Goal: Task Accomplishment & Management: Use online tool/utility

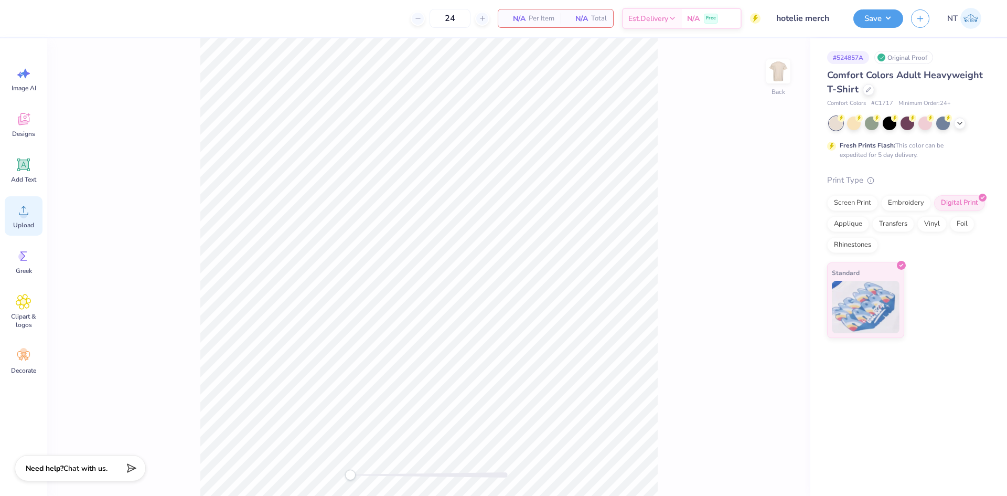
click at [27, 211] on icon at bounding box center [24, 211] width 16 height 16
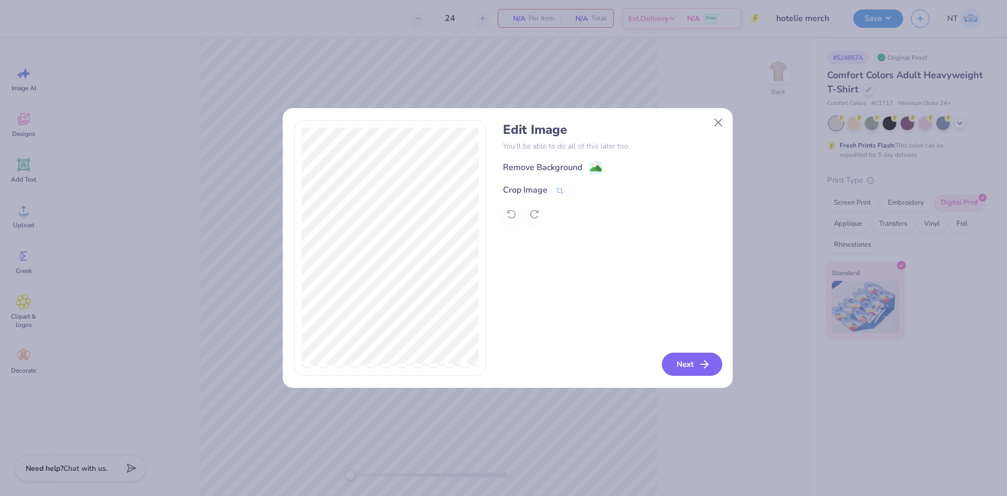
click at [713, 370] on button "Next" at bounding box center [692, 364] width 60 height 23
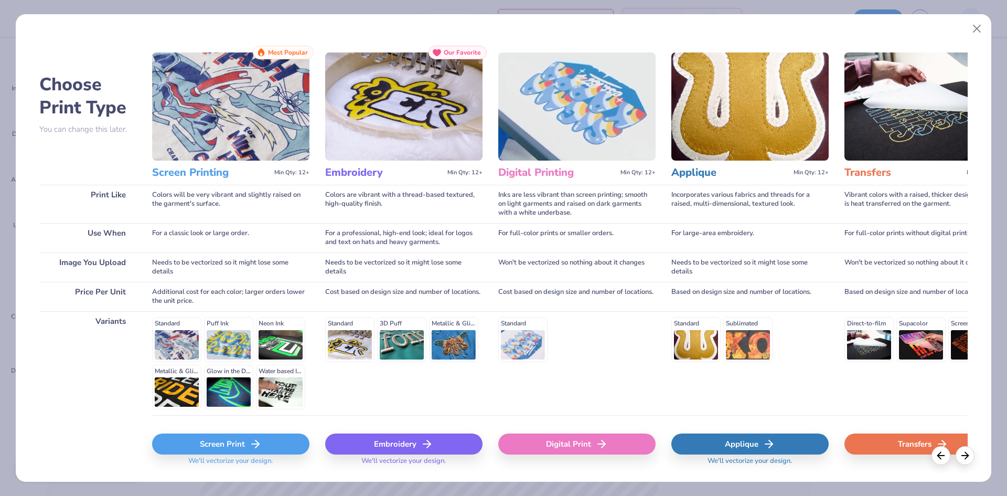
click at [580, 447] on div "Digital Print" at bounding box center [577, 443] width 157 height 21
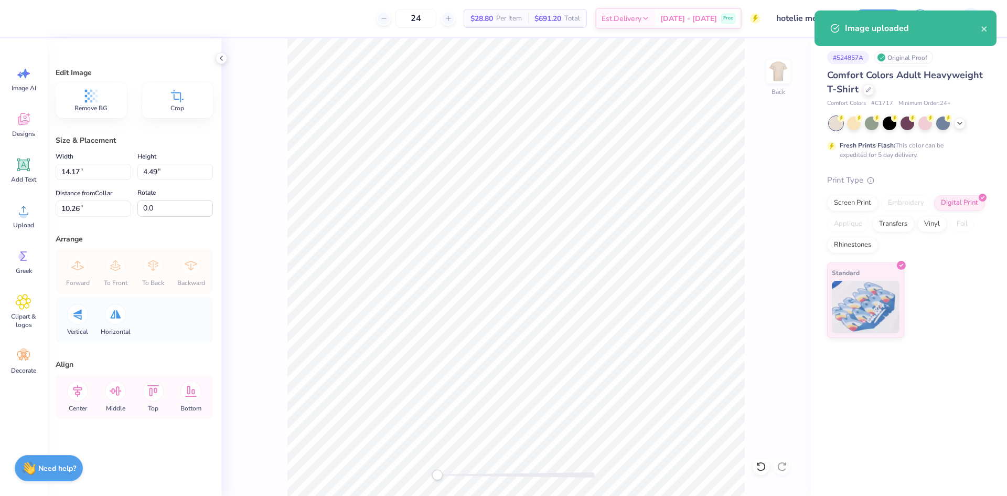
type input "10.85"
type input "3.44"
type input "11.31"
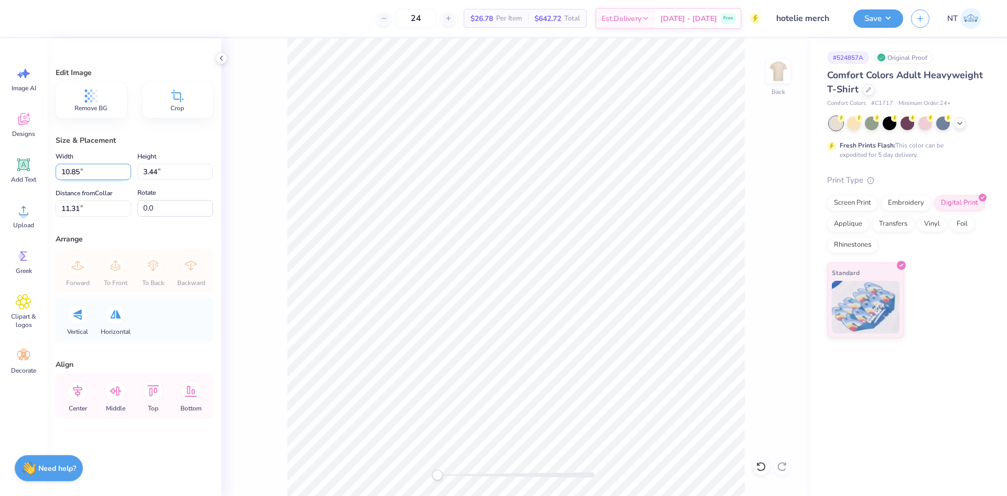
click at [87, 169] on input "10.85" at bounding box center [94, 172] width 76 height 16
click at [71, 169] on input "10.85" at bounding box center [94, 172] width 76 height 16
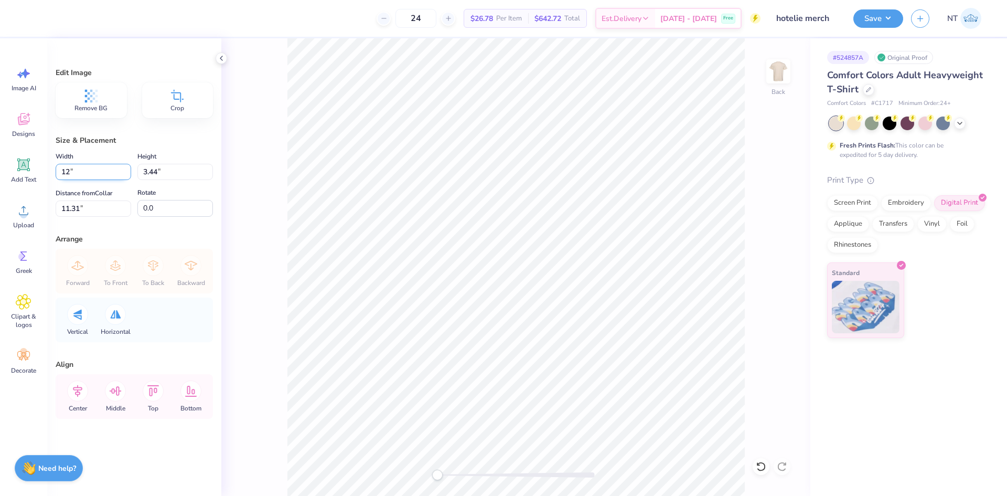
type input "12.00"
type input "3.80"
click at [71, 203] on input "2.82" at bounding box center [94, 208] width 76 height 16
type input "3.00"
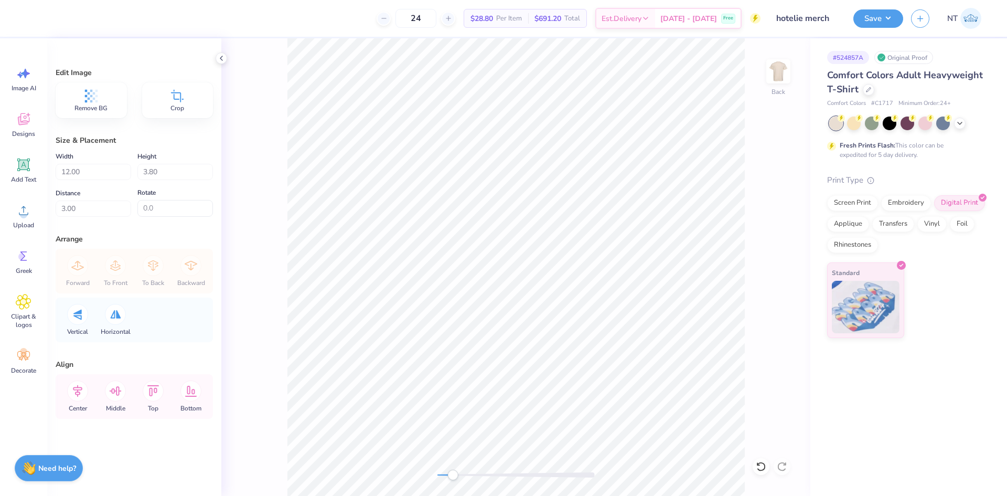
click at [746, 354] on div "Back" at bounding box center [515, 267] width 589 height 458
click at [73, 173] on input "12.00" at bounding box center [94, 172] width 76 height 16
type input "10.00"
type input "3.17"
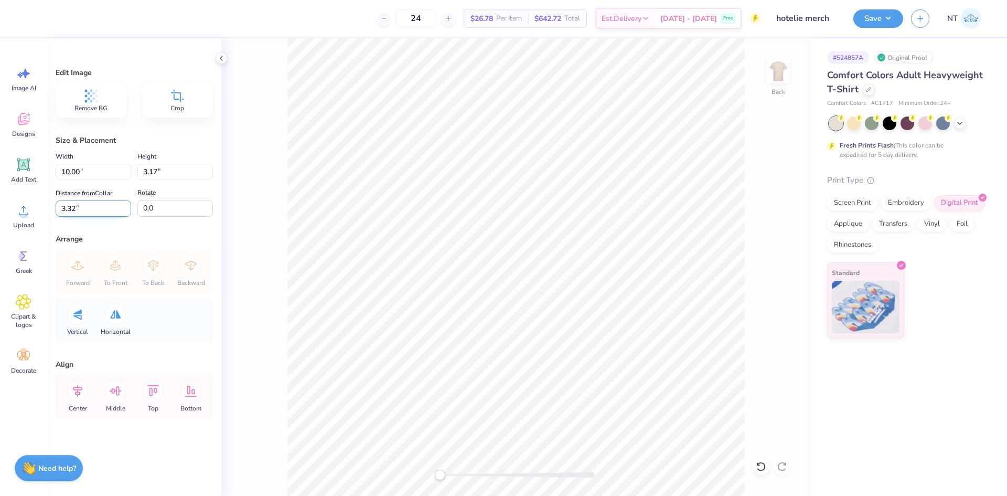
click at [76, 204] on input "3.32" at bounding box center [94, 208] width 76 height 16
click at [70, 204] on input "3.323" at bounding box center [94, 208] width 76 height 16
type input "3.00"
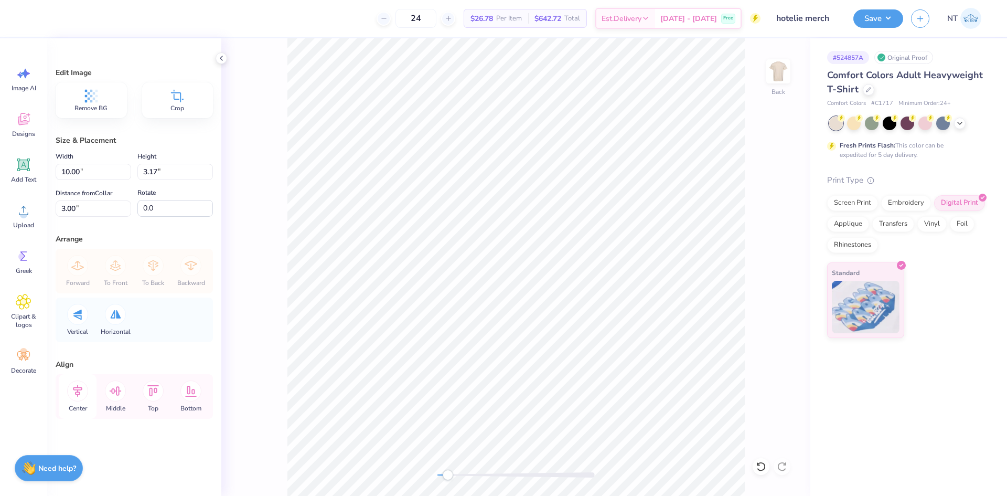
click at [77, 392] on icon at bounding box center [77, 391] width 9 height 12
click at [221, 58] on polyline at bounding box center [221, 58] width 2 height 4
click at [891, 23] on button "Save" at bounding box center [879, 17] width 50 height 18
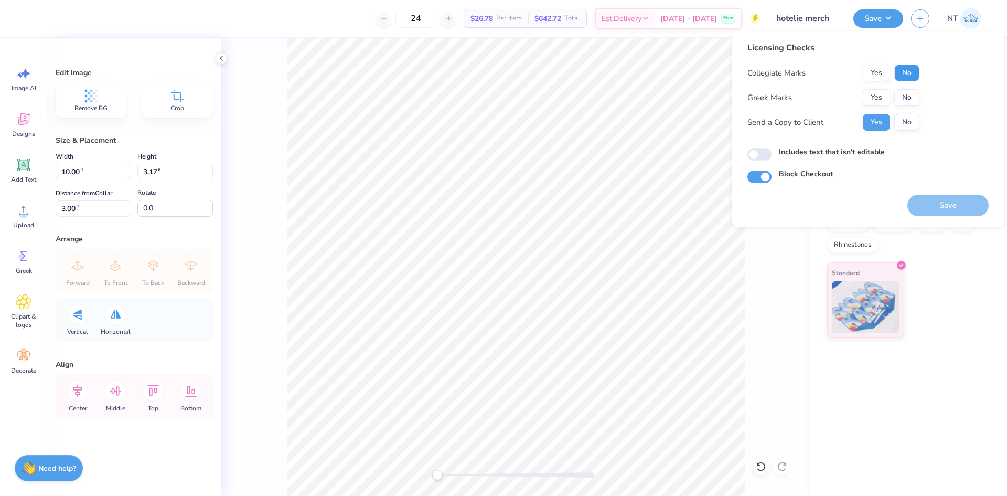
click at [911, 71] on button "No" at bounding box center [907, 73] width 25 height 17
click at [907, 102] on button "No" at bounding box center [907, 97] width 25 height 17
click at [801, 147] on label "Includes text that isn't editable" at bounding box center [832, 151] width 106 height 11
click at [772, 148] on input "Includes text that isn't editable" at bounding box center [760, 154] width 24 height 13
checkbox input "true"
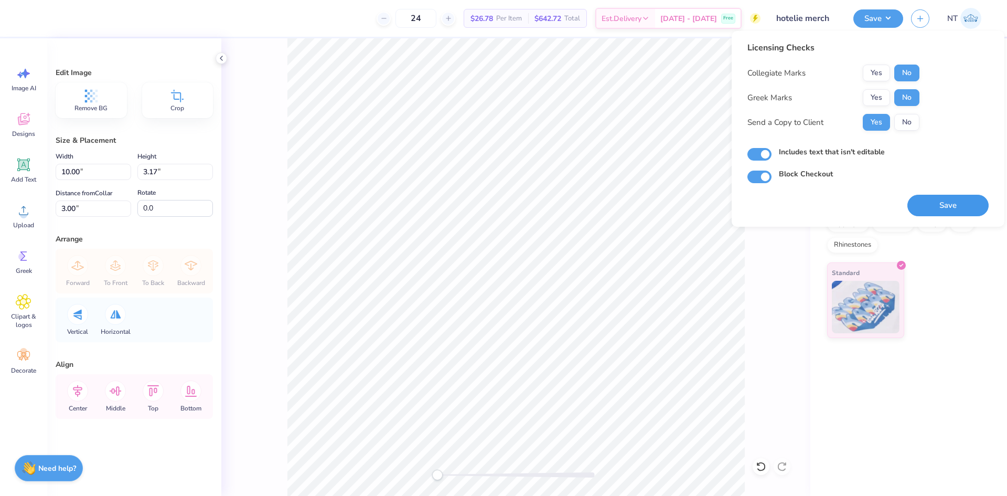
click at [935, 209] on button "Save" at bounding box center [948, 206] width 81 height 22
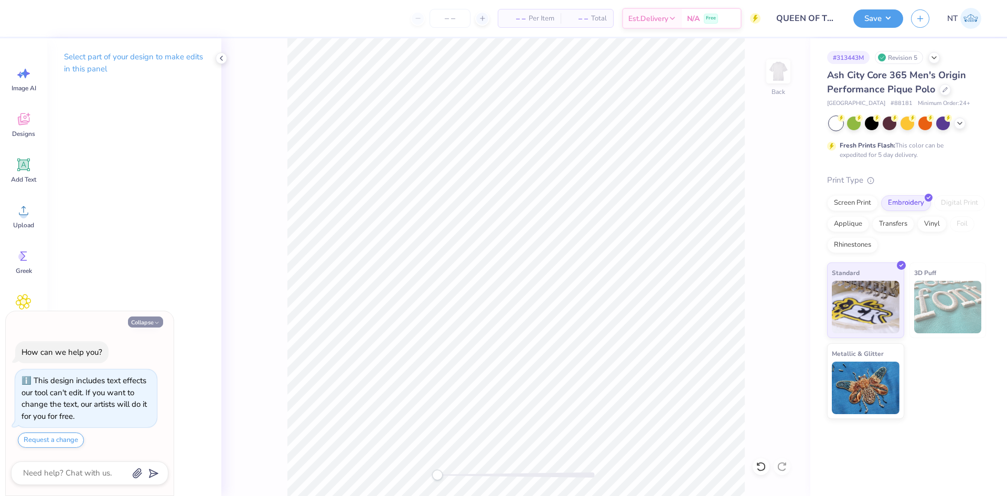
click at [154, 323] on icon "button" at bounding box center [157, 323] width 6 height 6
type textarea "x"
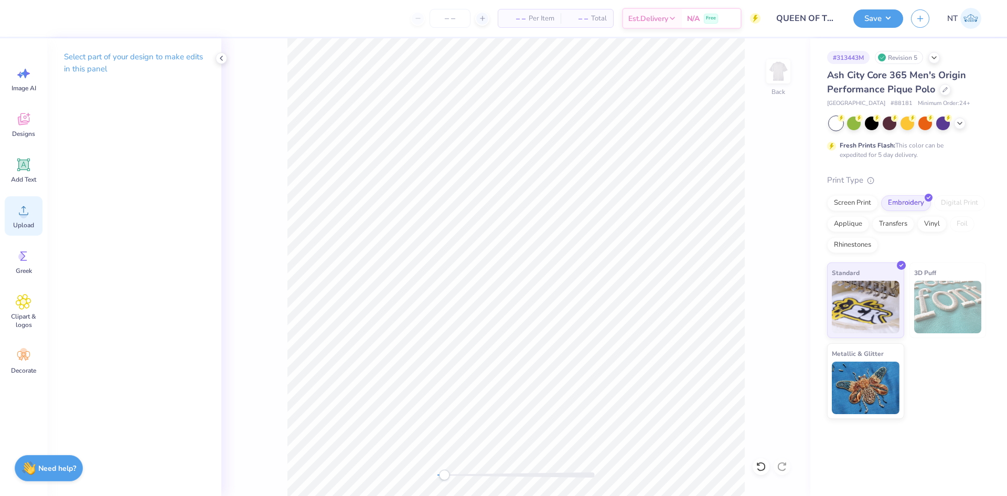
click at [22, 216] on circle at bounding box center [23, 214] width 7 height 7
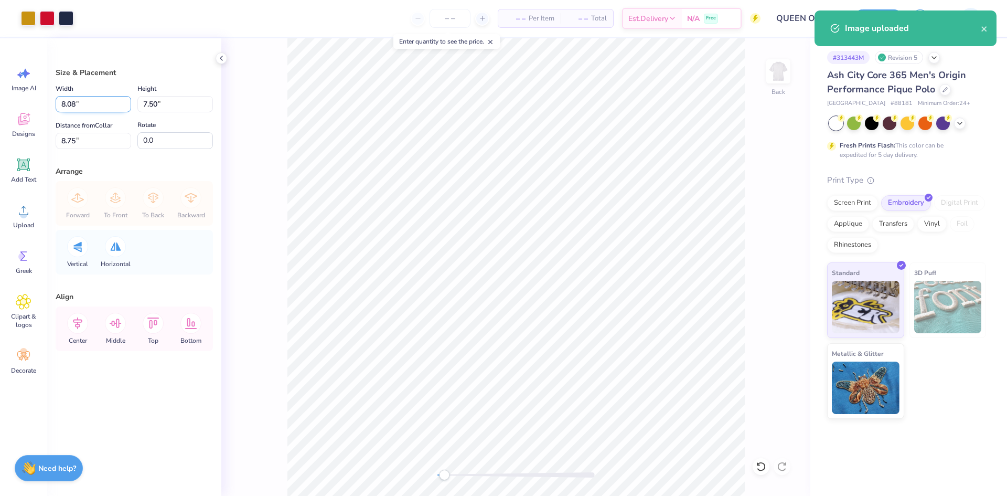
click at [104, 103] on input "8.08" at bounding box center [94, 104] width 76 height 16
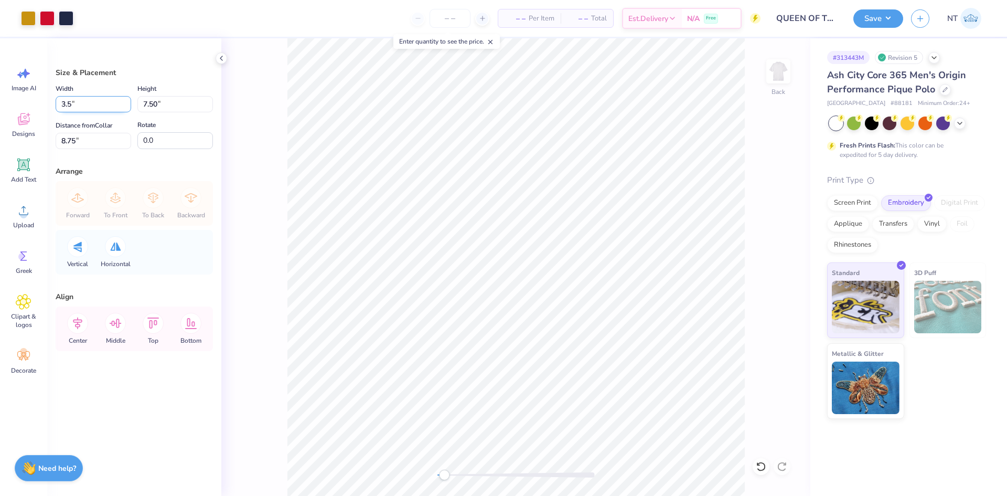
type input "3.50"
type input "3.25"
type input "10.88"
click at [92, 140] on input "3.00" at bounding box center [94, 141] width 76 height 16
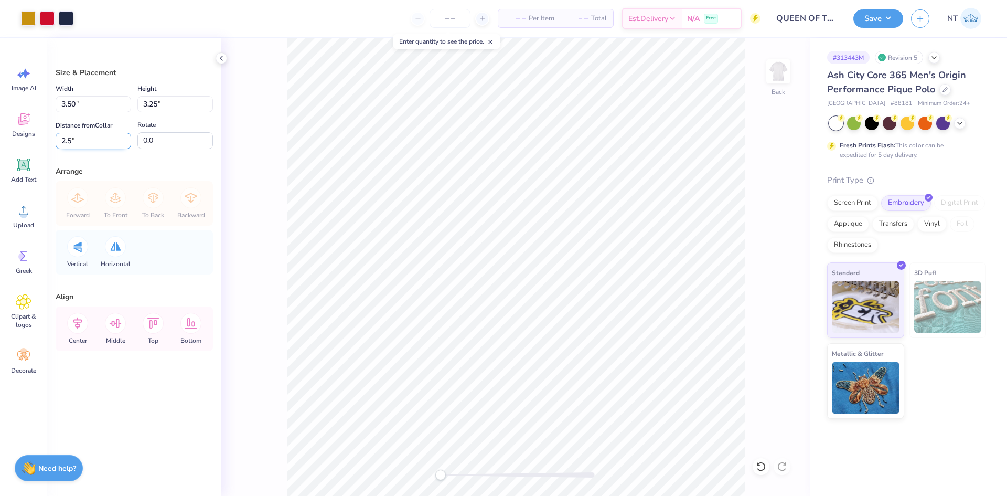
type input "2.5"
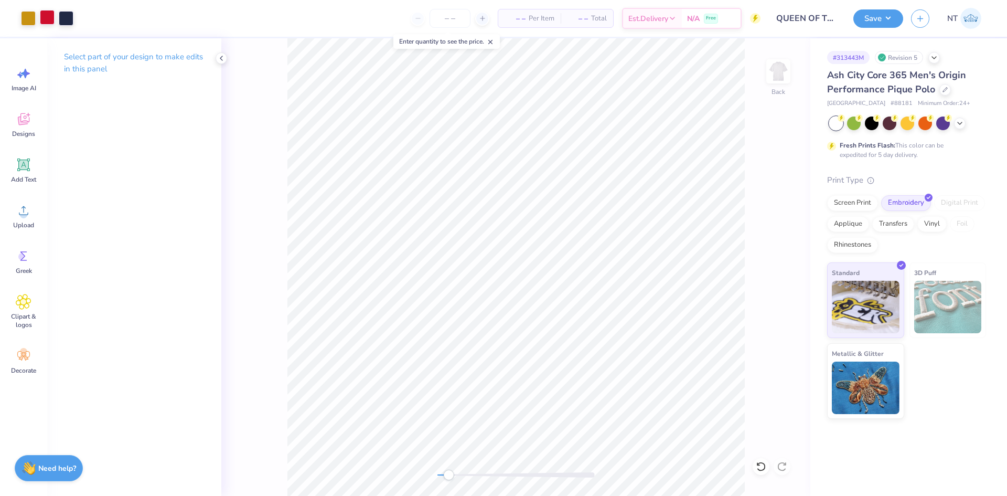
click at [48, 16] on div at bounding box center [47, 17] width 15 height 15
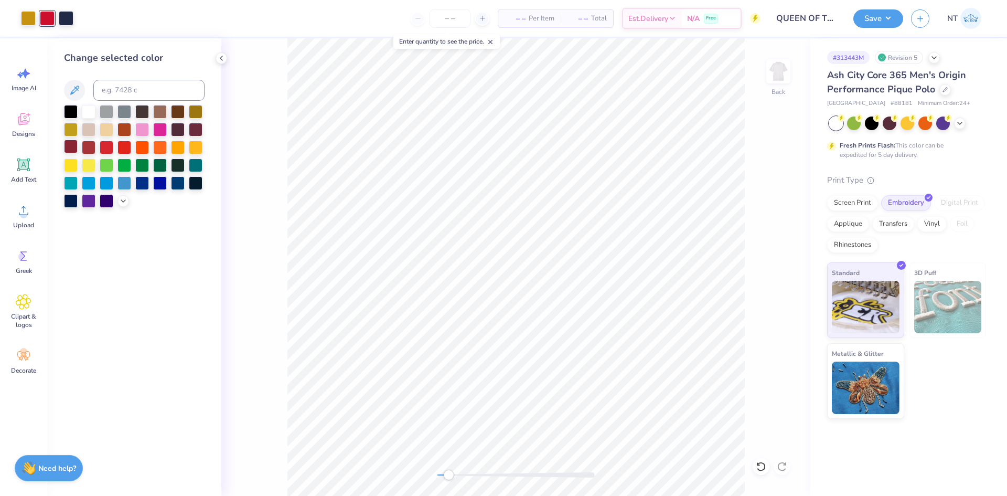
click at [73, 141] on div at bounding box center [71, 147] width 14 height 14
click at [69, 146] on div at bounding box center [71, 147] width 14 height 14
click at [126, 196] on icon at bounding box center [123, 200] width 8 height 8
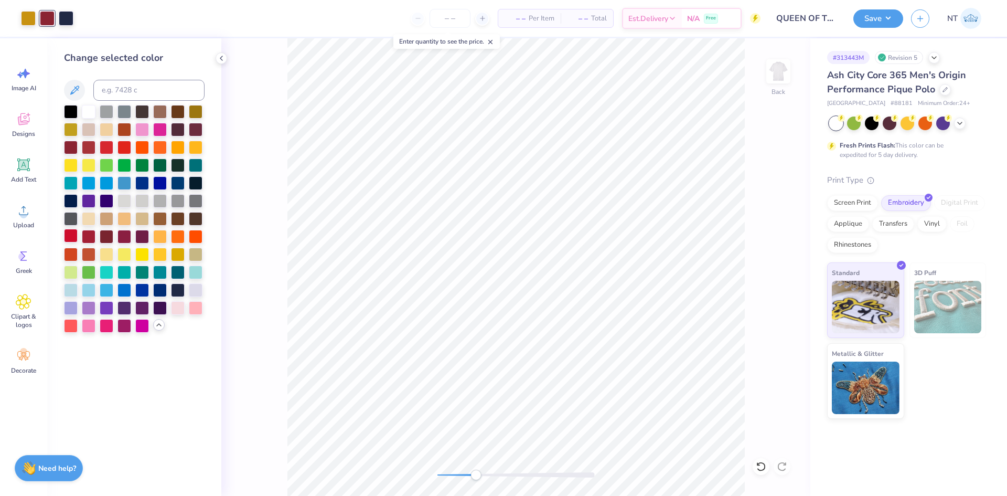
click at [70, 239] on div at bounding box center [71, 236] width 14 height 14
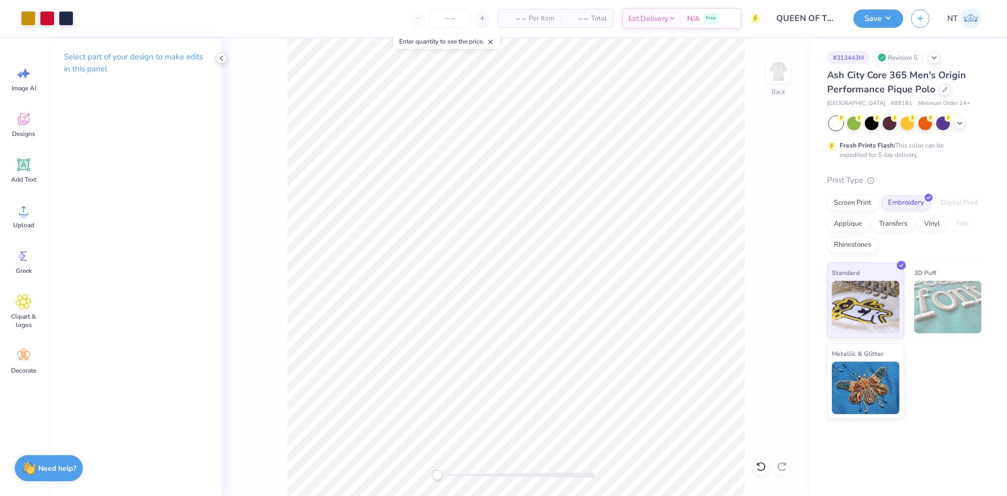
click at [224, 63] on div at bounding box center [222, 58] width 12 height 12
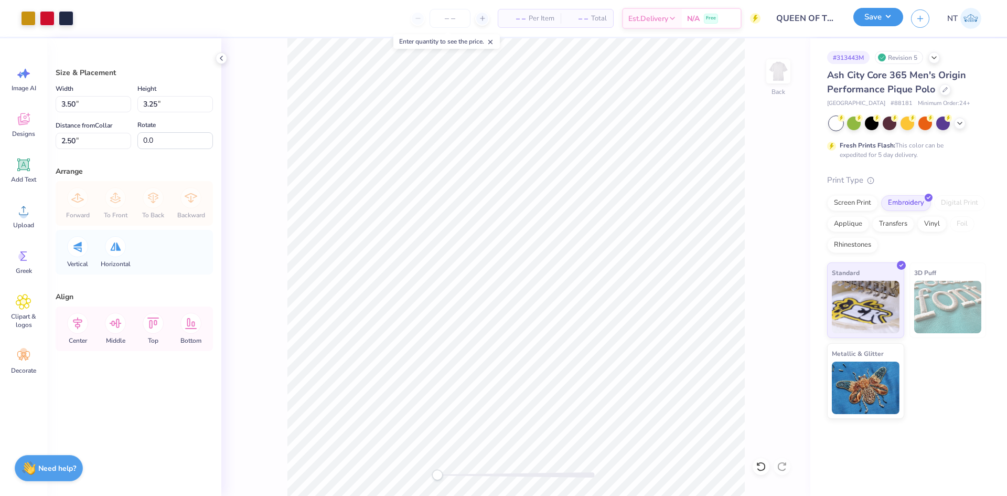
click at [868, 21] on button "Save" at bounding box center [879, 17] width 50 height 18
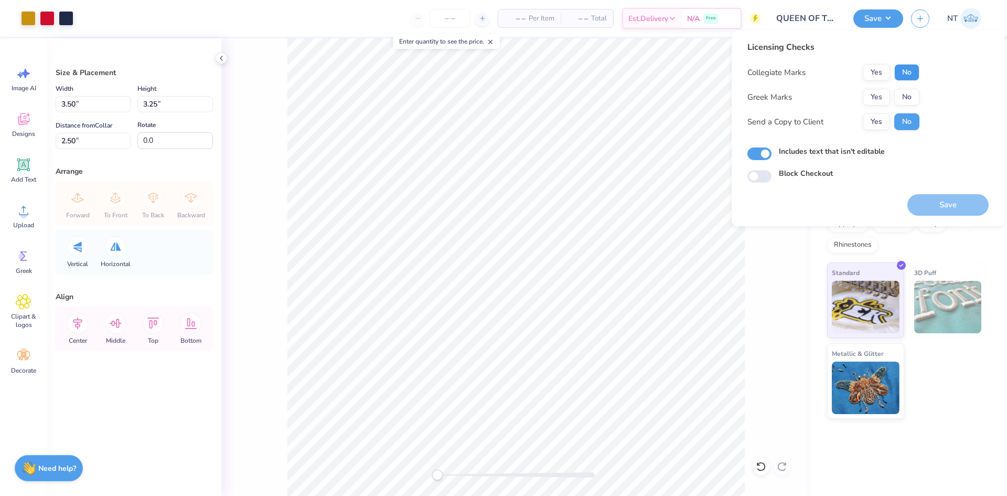
click at [905, 80] on button "No" at bounding box center [907, 72] width 25 height 17
click at [907, 88] on div "Collegiate Marks Yes No Greek Marks Yes No Send a Copy to Client Yes No" at bounding box center [834, 97] width 172 height 66
click at [910, 96] on button "No" at bounding box center [907, 97] width 25 height 17
click at [918, 209] on button "Save" at bounding box center [948, 205] width 81 height 22
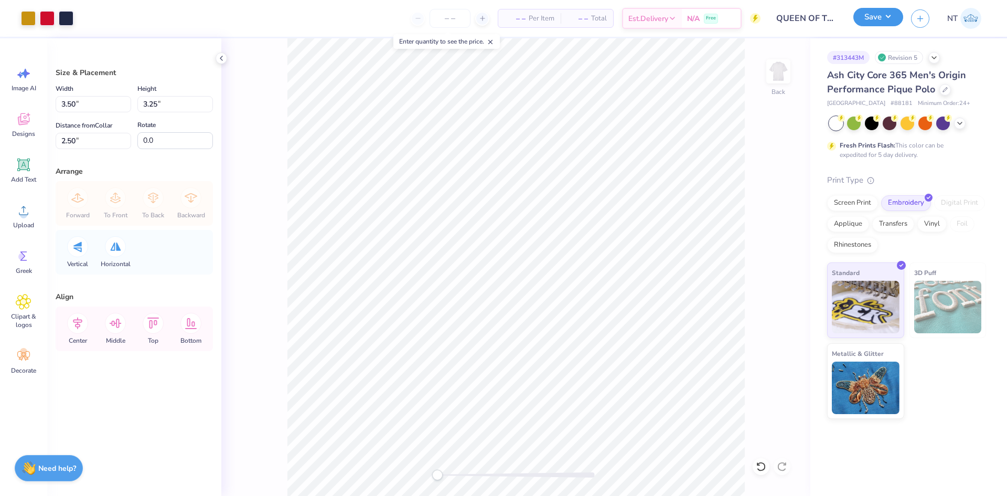
click at [885, 12] on button "Save" at bounding box center [879, 17] width 50 height 18
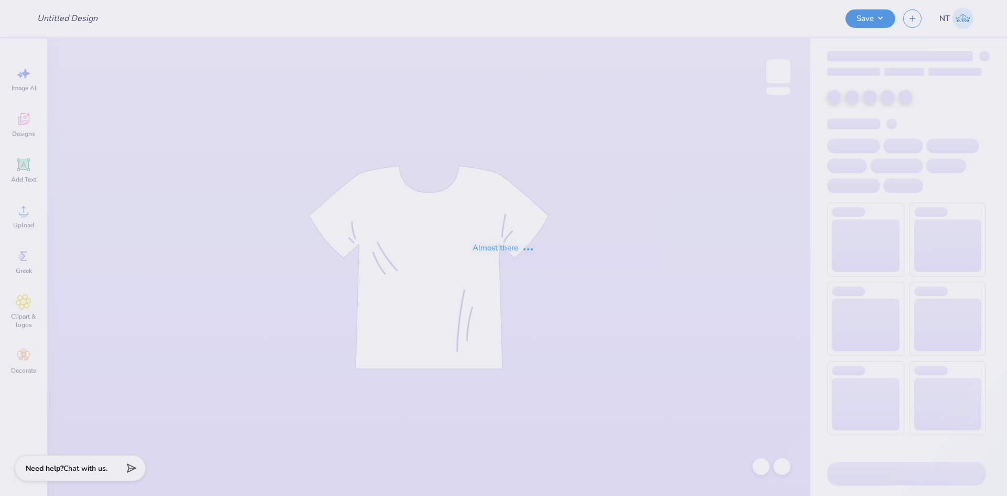
type input "Chonda"
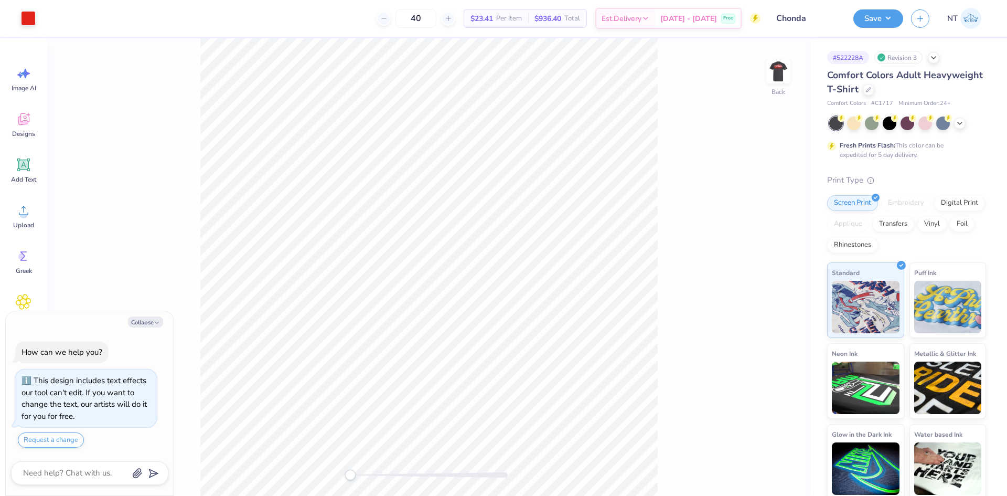
click at [139, 327] on div "Collapse How can we help you? This design includes text effects our tool can't …" at bounding box center [90, 403] width 168 height 185
click at [138, 325] on button "Collapse" at bounding box center [145, 321] width 35 height 11
type textarea "x"
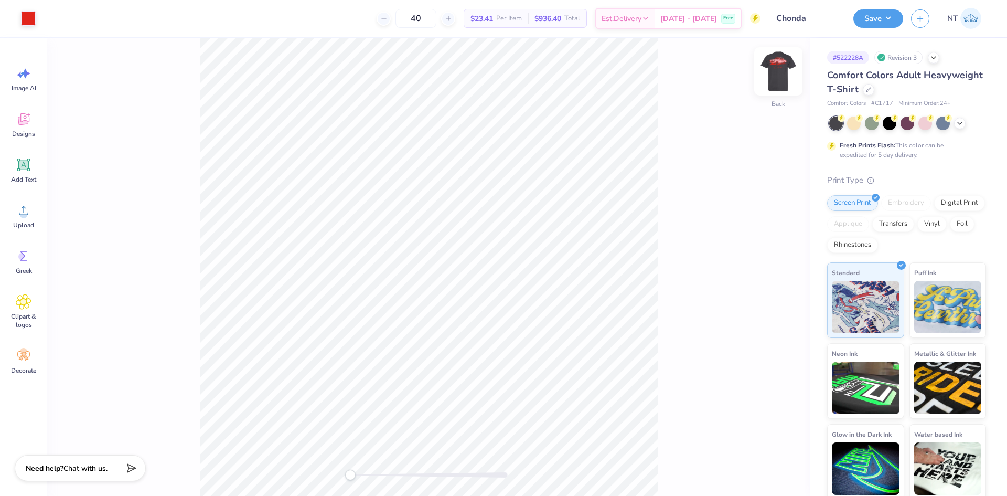
click at [779, 65] on img at bounding box center [779, 71] width 42 height 42
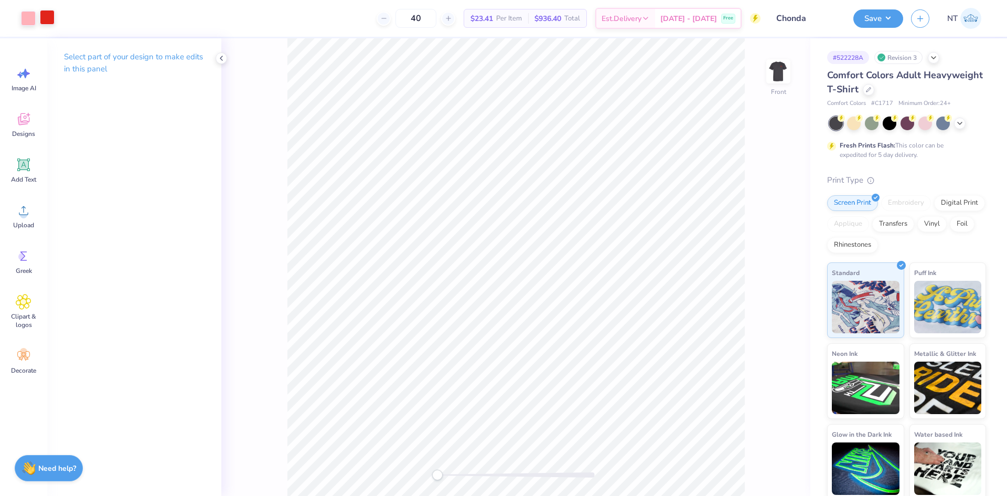
click at [45, 14] on div at bounding box center [47, 17] width 15 height 15
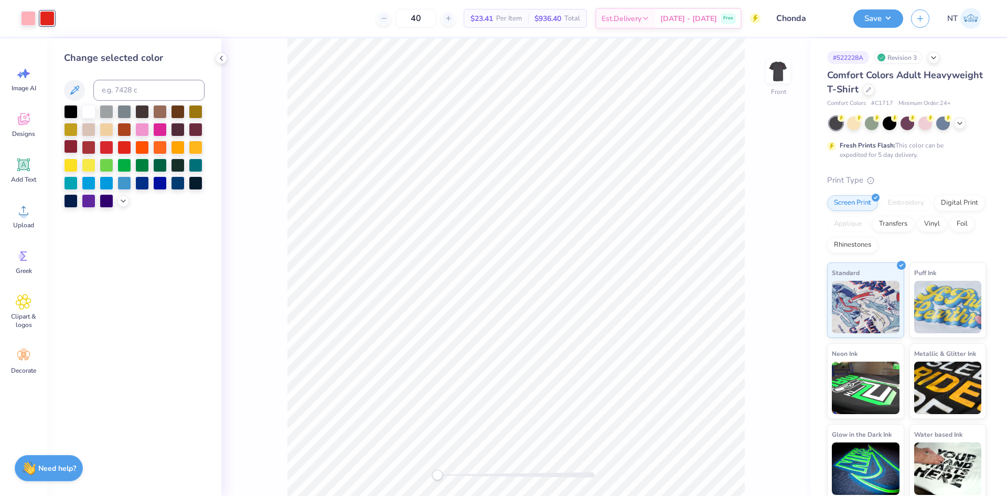
click at [73, 146] on div at bounding box center [71, 147] width 14 height 14
click at [19, 20] on div "Art colors" at bounding box center [27, 18] width 55 height 37
click at [124, 146] on div at bounding box center [125, 147] width 14 height 14
click at [769, 464] on div at bounding box center [761, 466] width 17 height 17
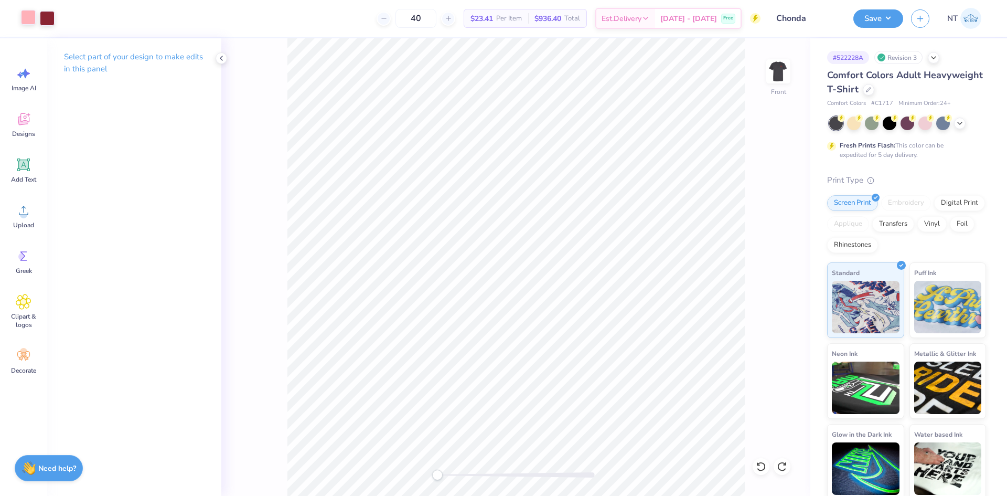
click at [25, 11] on div at bounding box center [28, 17] width 15 height 15
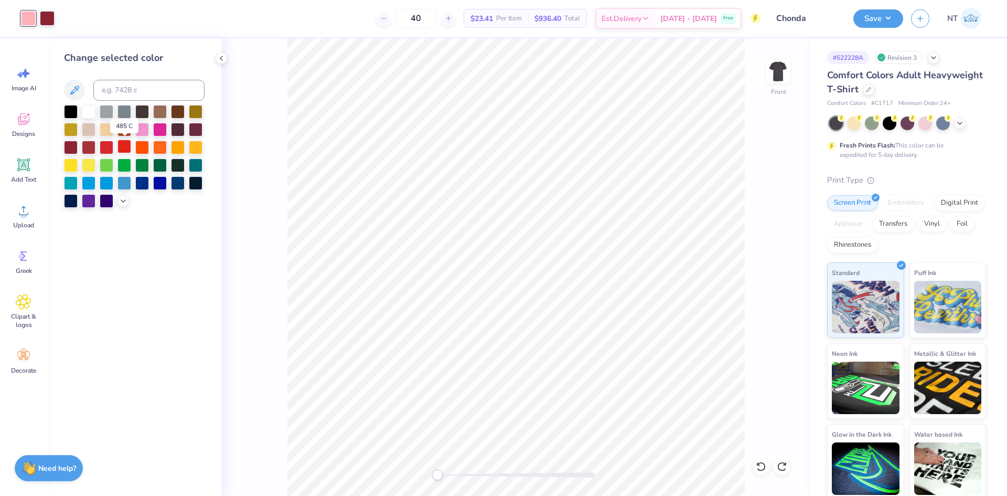
click at [119, 149] on div at bounding box center [125, 147] width 14 height 14
click at [121, 200] on icon at bounding box center [123, 200] width 8 height 8
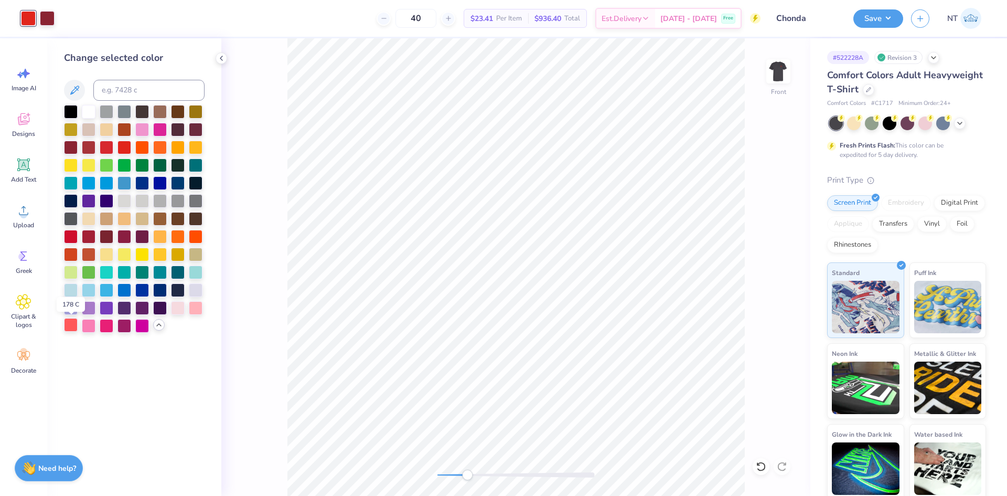
click at [66, 327] on div at bounding box center [71, 325] width 14 height 14
click at [49, 18] on div at bounding box center [47, 17] width 15 height 15
click at [123, 141] on div at bounding box center [125, 147] width 14 height 14
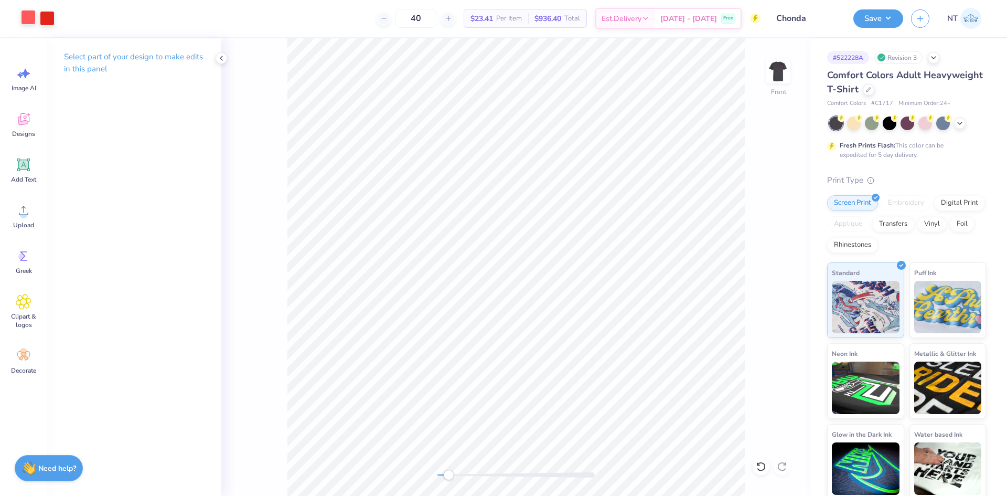
click at [23, 22] on div at bounding box center [28, 17] width 15 height 15
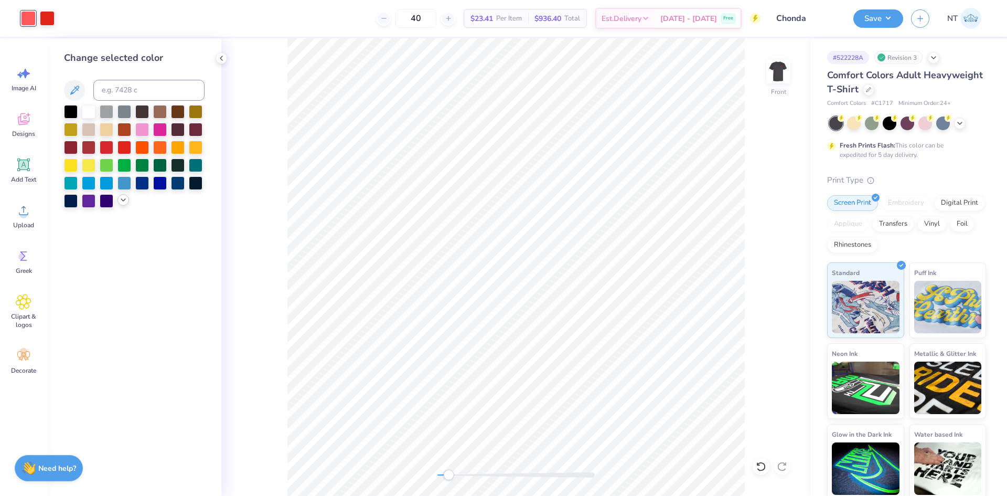
click at [126, 199] on icon at bounding box center [123, 200] width 8 height 8
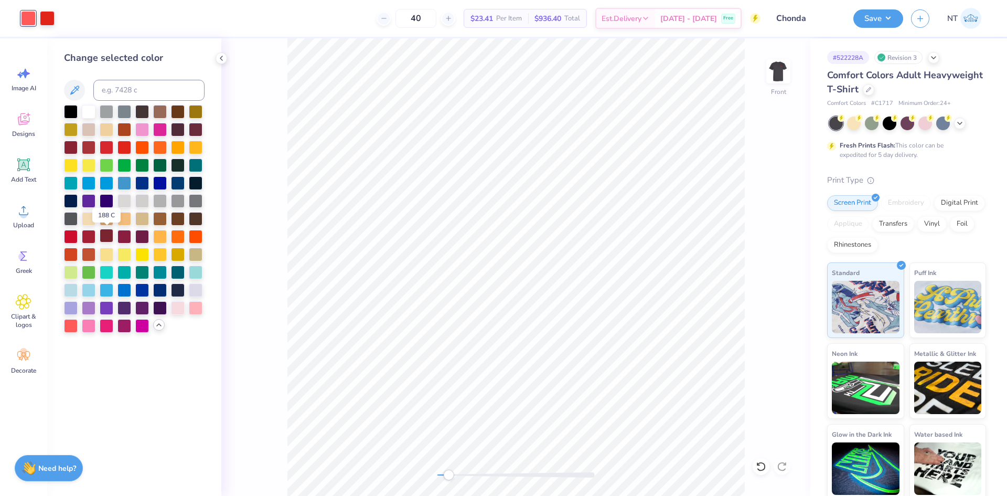
click at [108, 240] on div at bounding box center [107, 236] width 14 height 14
click at [766, 462] on icon at bounding box center [761, 466] width 10 height 10
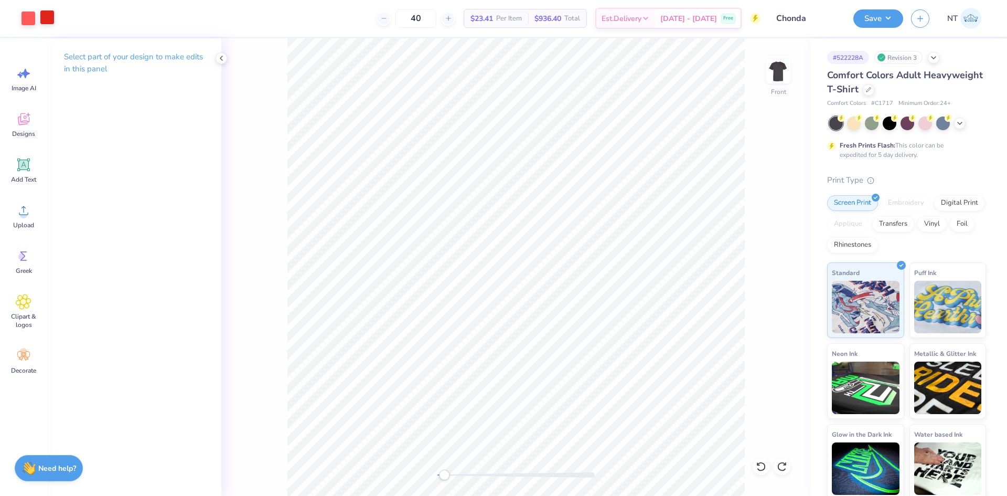
click at [49, 17] on div at bounding box center [47, 17] width 15 height 15
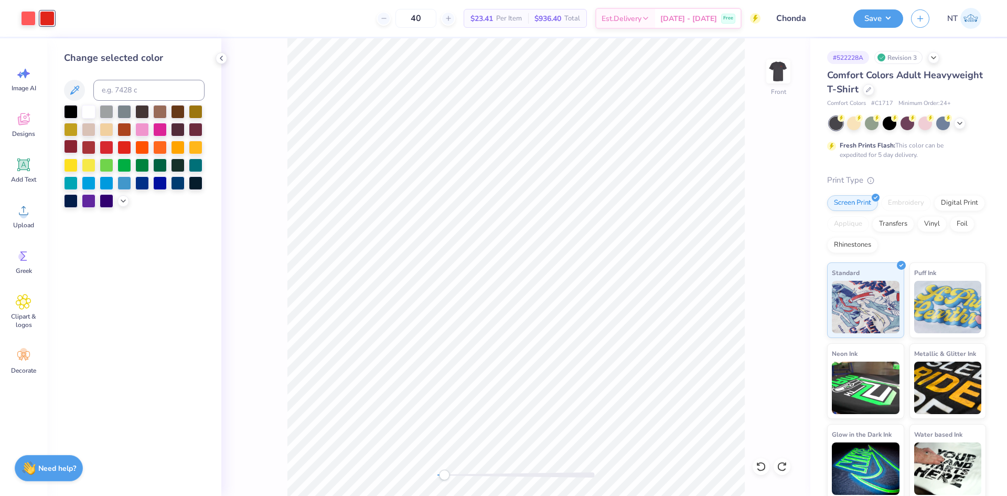
click at [70, 146] on div at bounding box center [71, 147] width 14 height 14
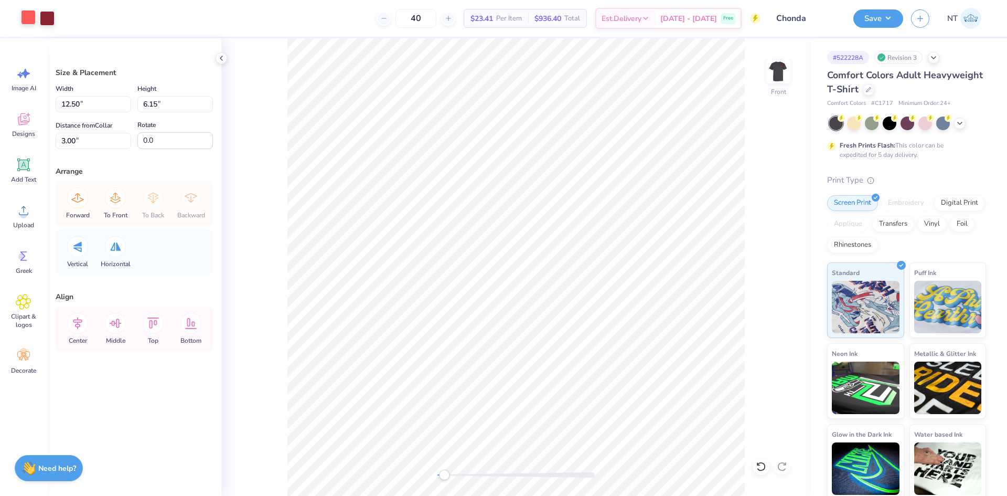
click at [30, 21] on div at bounding box center [28, 17] width 15 height 15
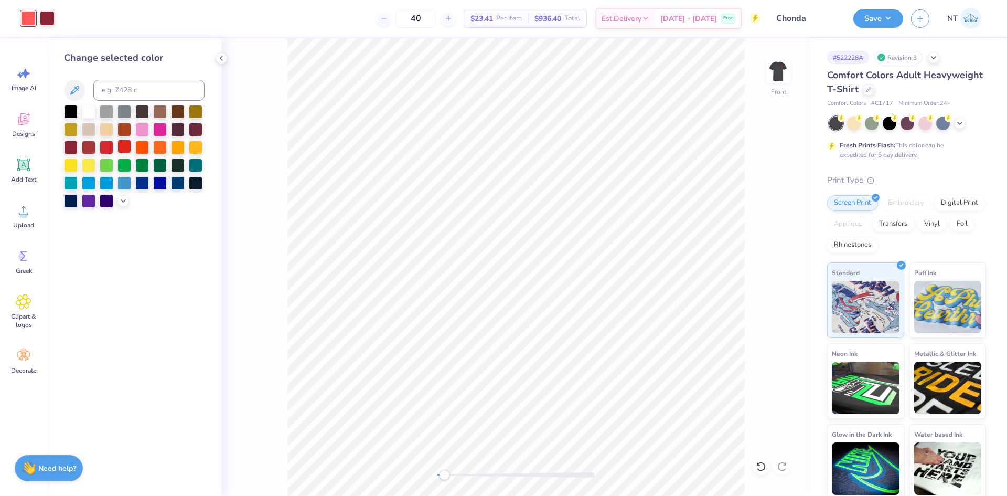
click at [126, 149] on div at bounding box center [125, 147] width 14 height 14
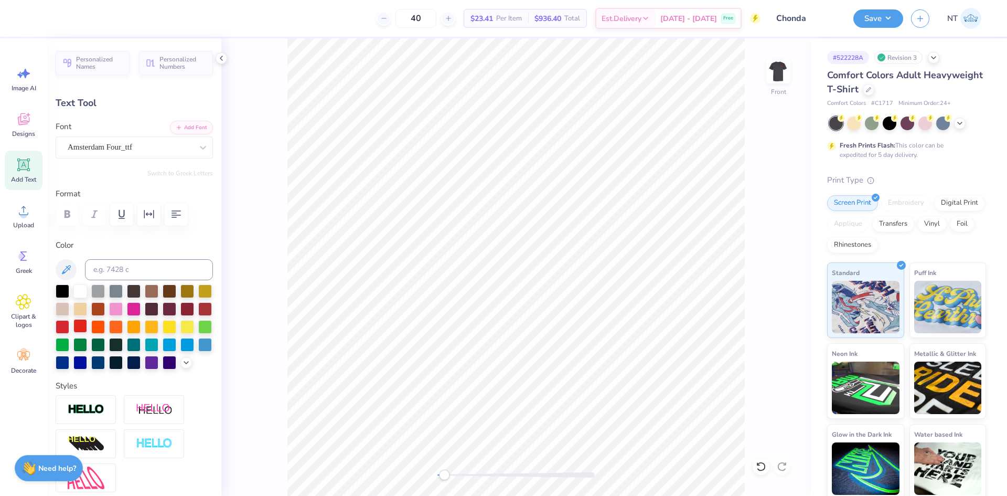
click at [87, 325] on div at bounding box center [80, 326] width 14 height 14
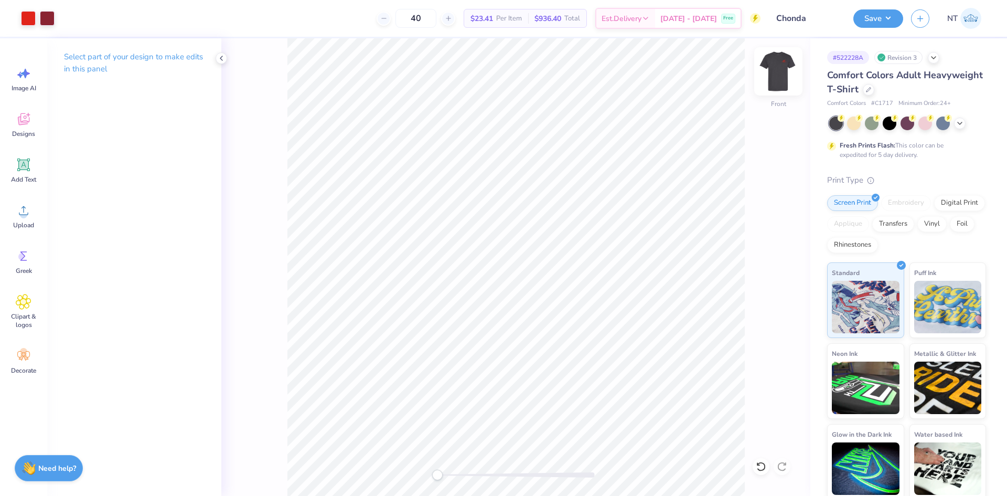
click at [777, 74] on img at bounding box center [779, 71] width 42 height 42
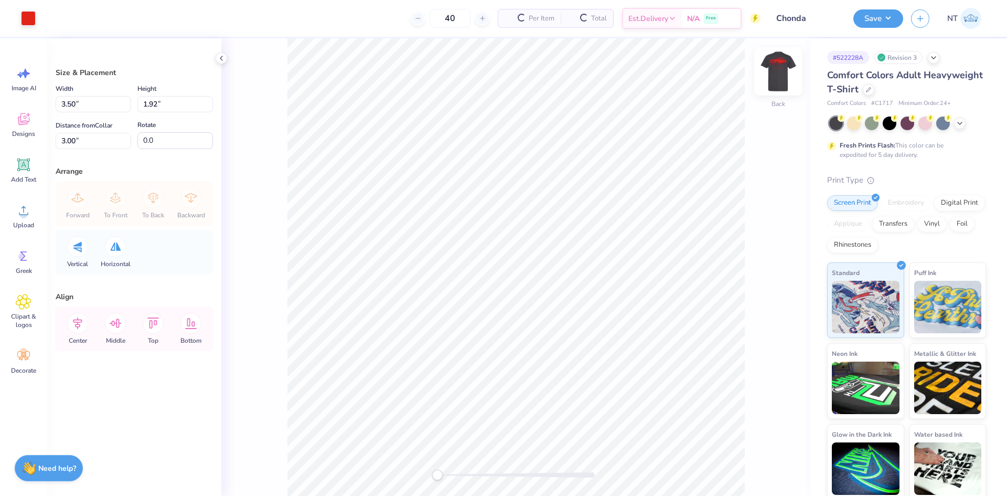
click at [792, 70] on img at bounding box center [779, 71] width 42 height 42
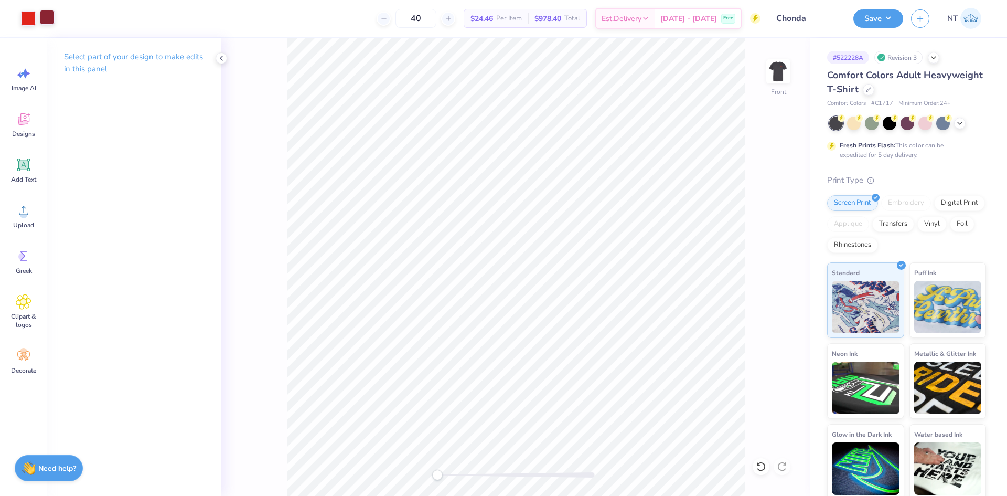
click at [48, 20] on div at bounding box center [47, 17] width 15 height 15
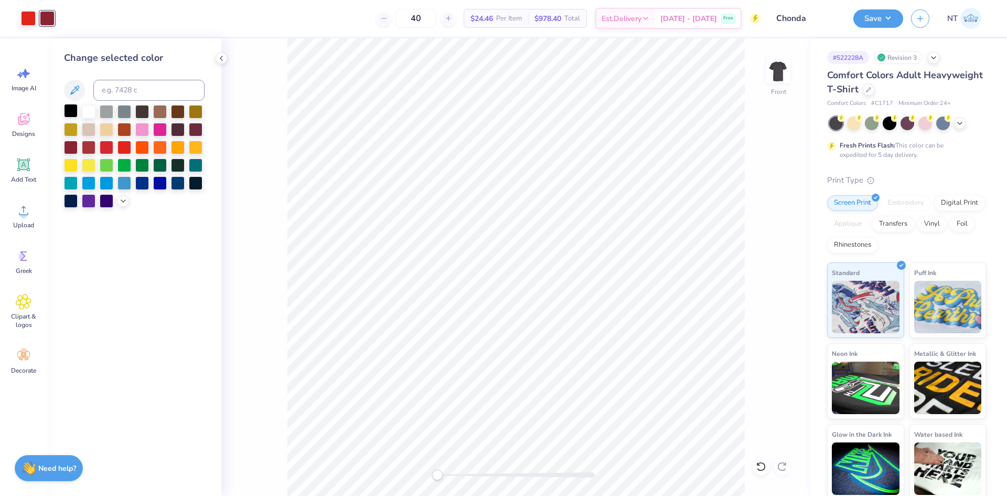
click at [69, 115] on div at bounding box center [71, 111] width 14 height 14
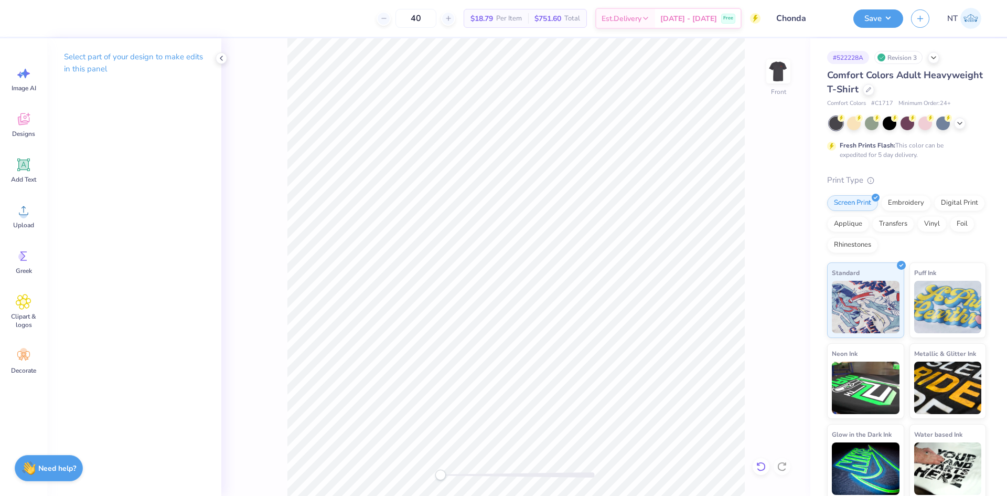
click at [762, 465] on icon at bounding box center [761, 466] width 10 height 10
click at [15, 221] on span "Upload" at bounding box center [23, 225] width 21 height 8
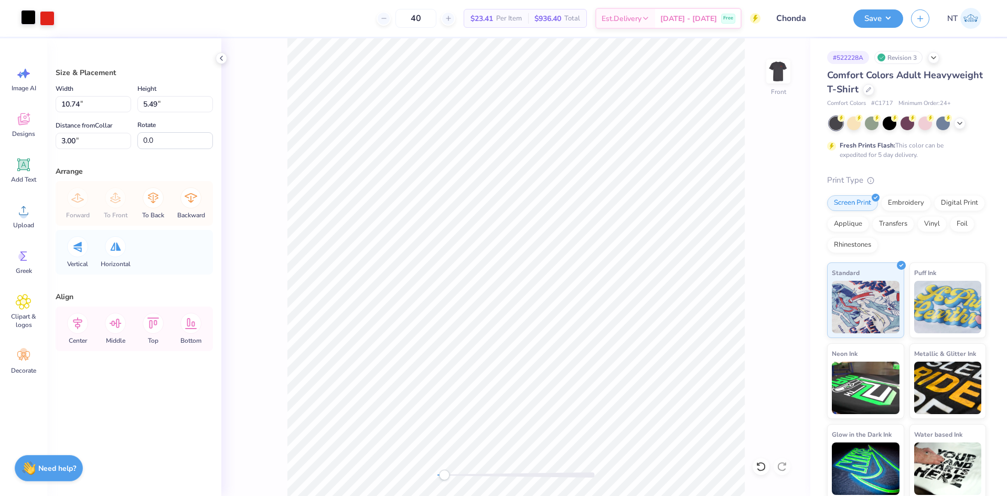
click at [25, 19] on div at bounding box center [28, 17] width 15 height 15
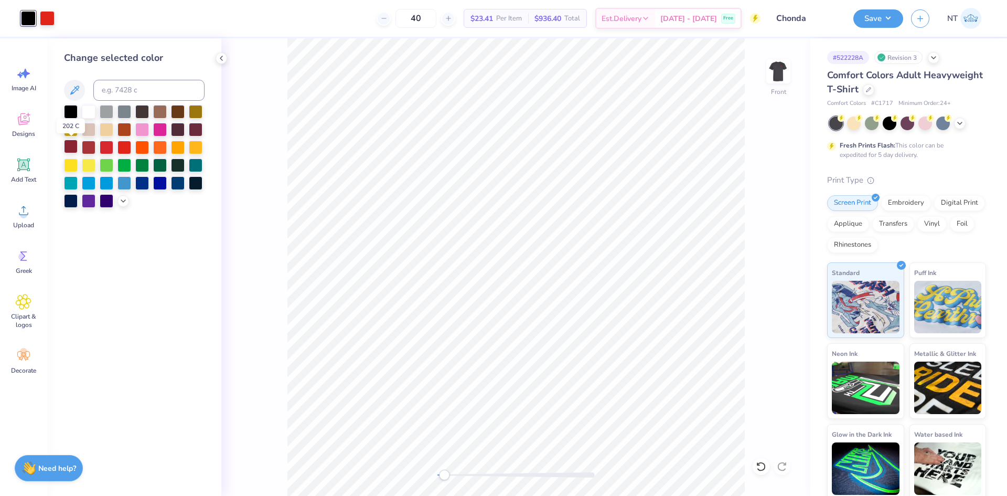
click at [72, 144] on div at bounding box center [71, 147] width 14 height 14
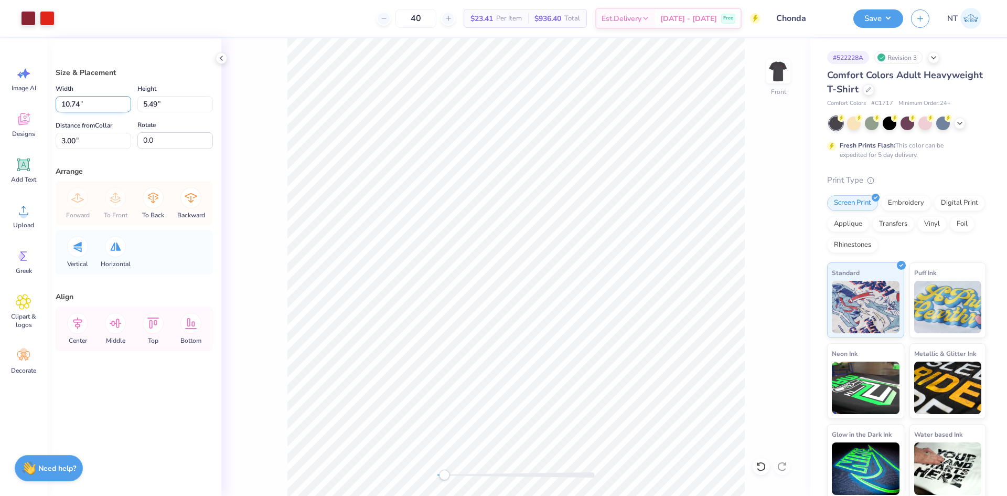
click at [89, 109] on input "10.74" at bounding box center [94, 104] width 76 height 16
type input "12.50"
type input "6.38"
click at [65, 137] on input "2.55" at bounding box center [94, 141] width 76 height 16
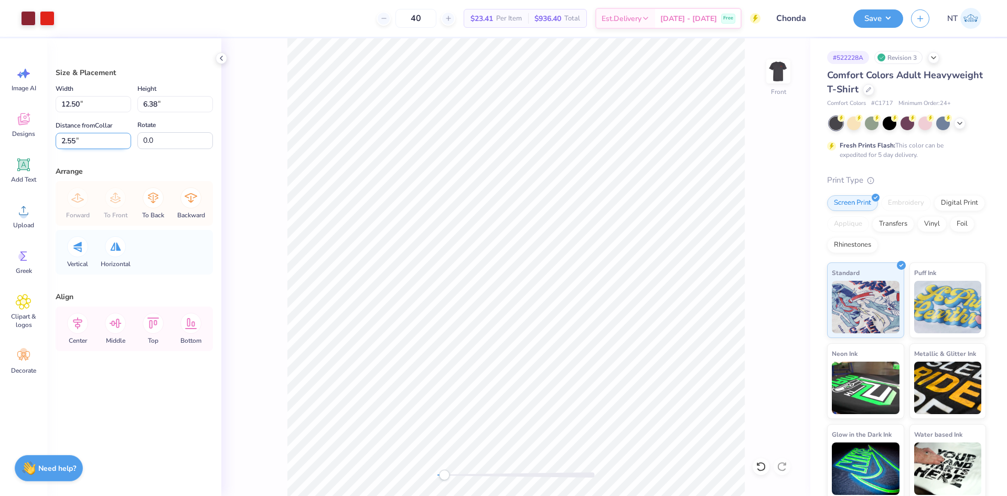
click at [65, 137] on input "2.55" at bounding box center [94, 141] width 76 height 16
type input "3"
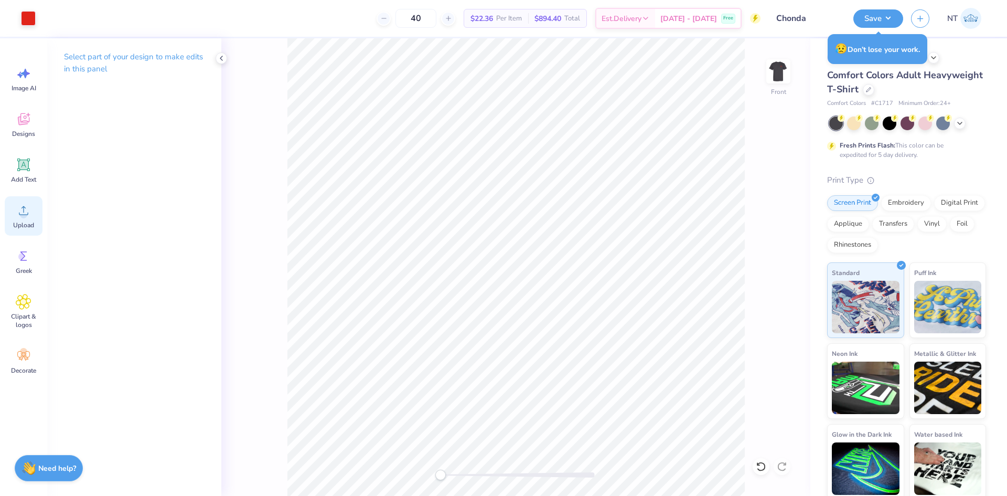
click at [31, 208] on icon at bounding box center [24, 211] width 16 height 16
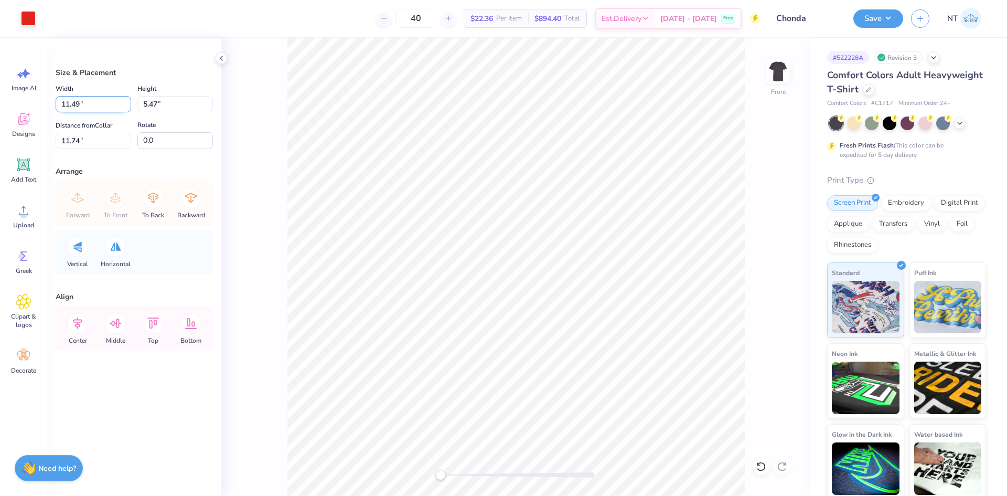
click at [83, 107] on input "11.49" at bounding box center [94, 104] width 76 height 16
click at [82, 107] on input "11.49" at bounding box center [94, 104] width 76 height 16
click at [65, 104] on input "11.49" at bounding box center [94, 104] width 76 height 16
type input "12.00"
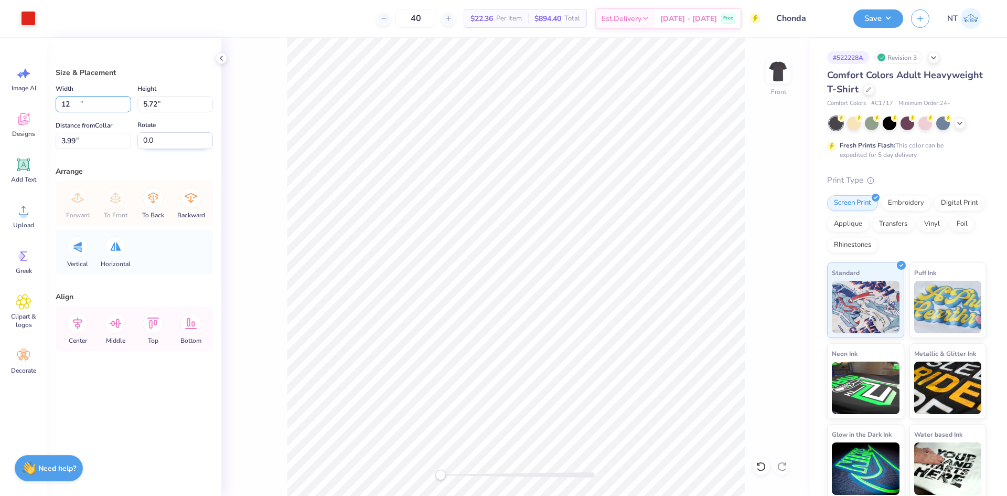
type input "5.72"
click at [72, 142] on input "3.99" at bounding box center [94, 141] width 76 height 16
type input "3"
click at [69, 110] on input "12.00" at bounding box center [94, 104] width 76 height 16
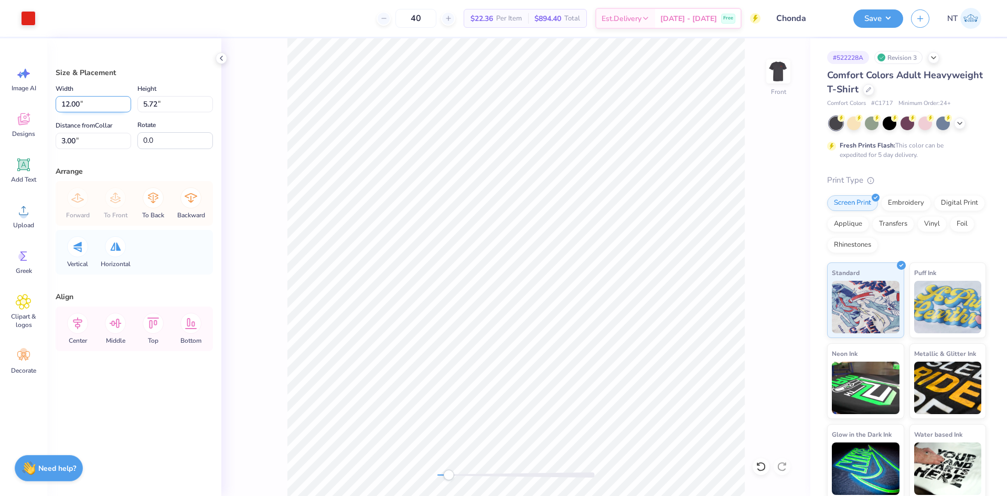
click at [69, 109] on input "12.00" at bounding box center [94, 104] width 76 height 16
type input "1.50"
type input "0.71"
type input "5.50"
type input "12.50"
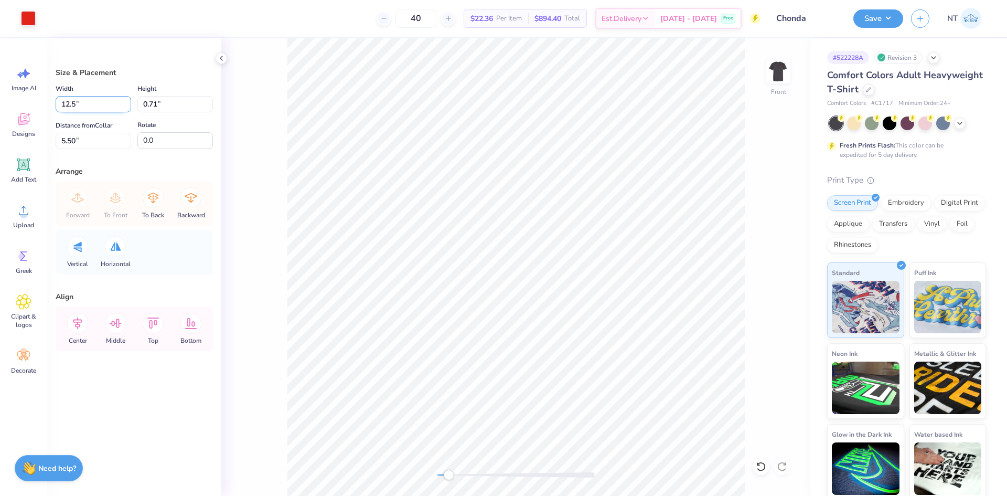
type input "5.96"
type input "2.88"
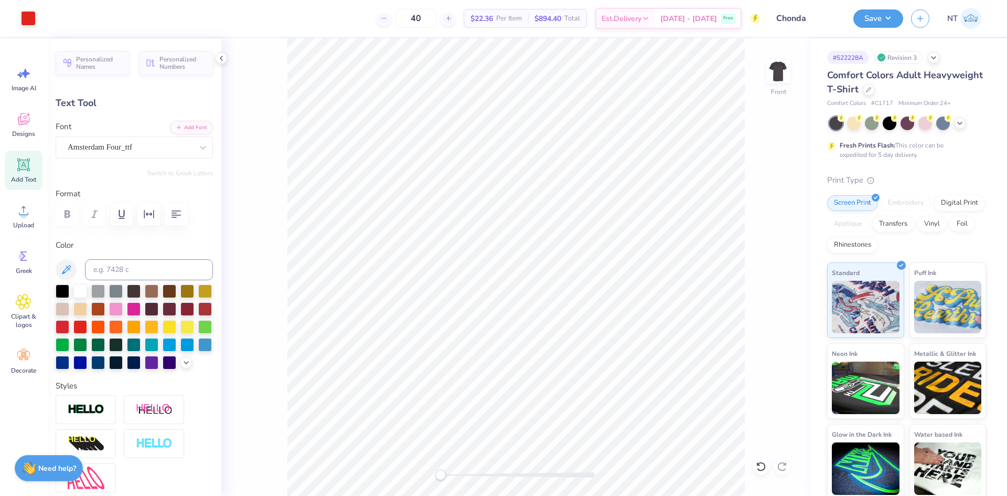
type input "9.27"
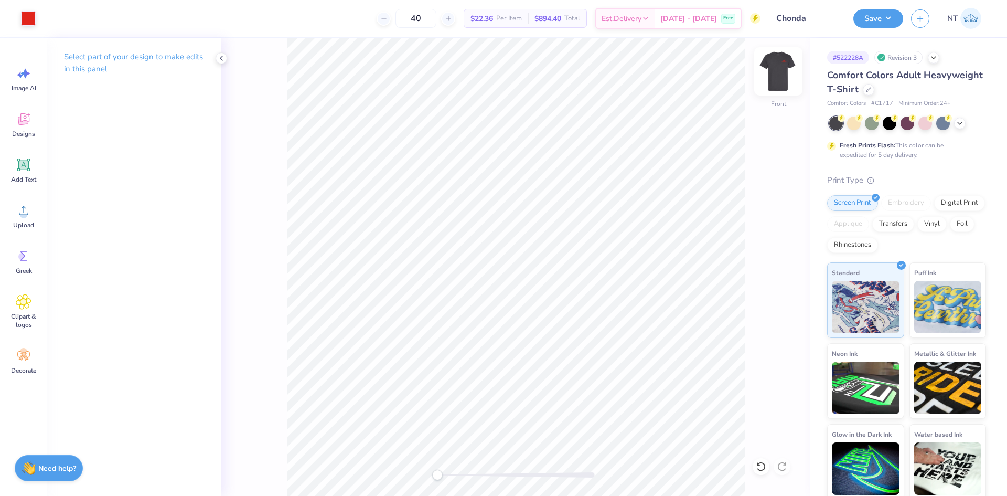
click at [781, 73] on img at bounding box center [779, 71] width 42 height 42
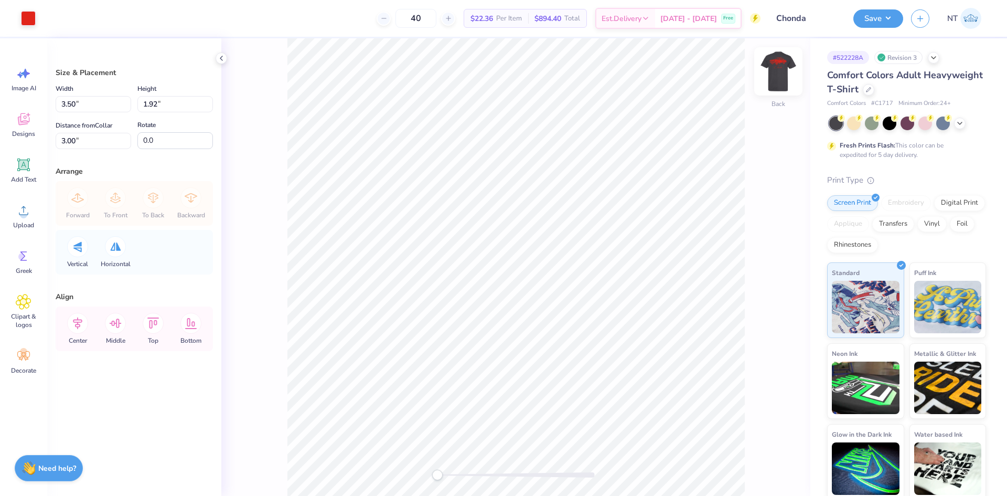
click at [789, 76] on img at bounding box center [779, 71] width 42 height 42
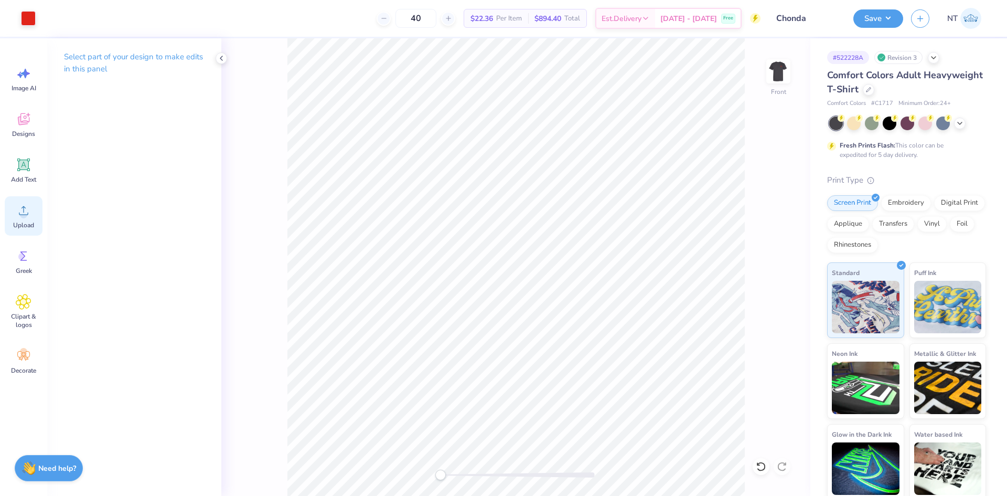
click at [14, 208] on div "Upload" at bounding box center [24, 215] width 38 height 39
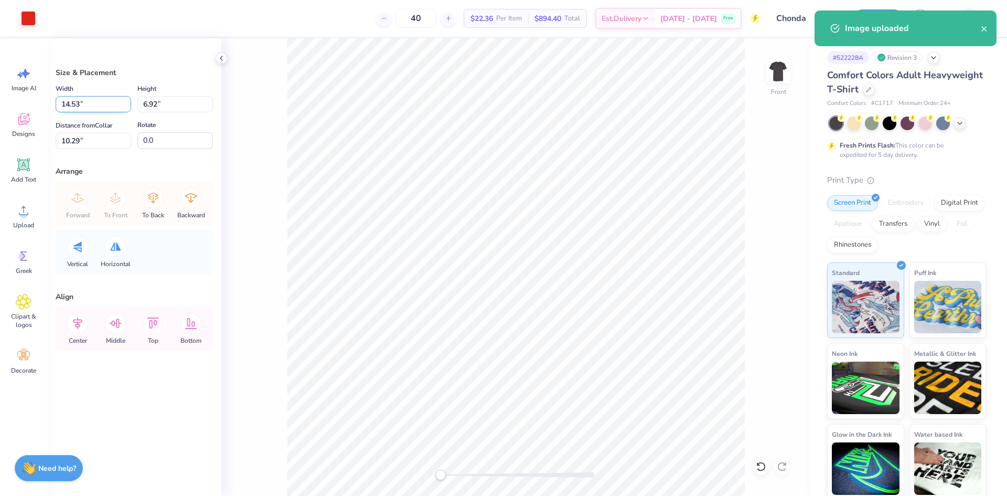
click at [59, 108] on input "14.53" at bounding box center [94, 104] width 76 height 16
type input "12.50"
type input "5.96"
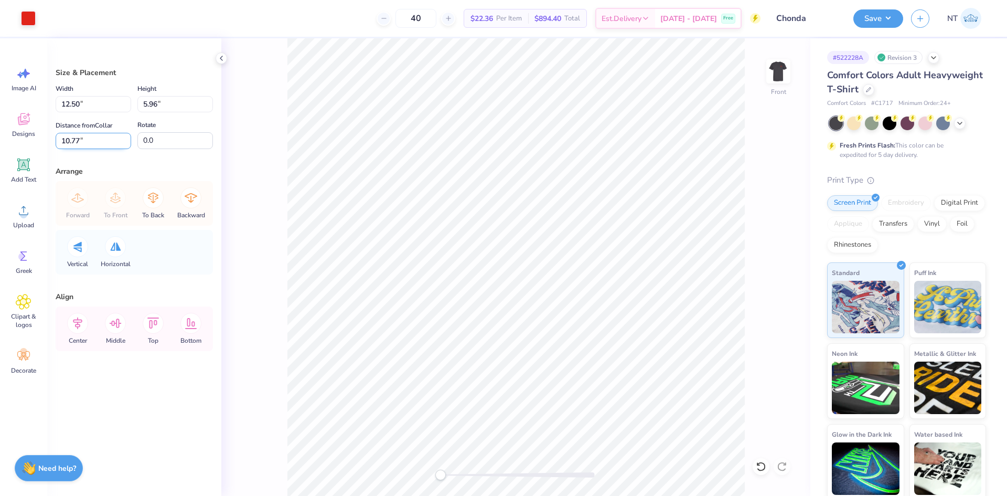
click at [74, 135] on input "10.77" at bounding box center [94, 141] width 76 height 16
click at [66, 138] on input "10.77" at bounding box center [94, 141] width 76 height 16
type input "3"
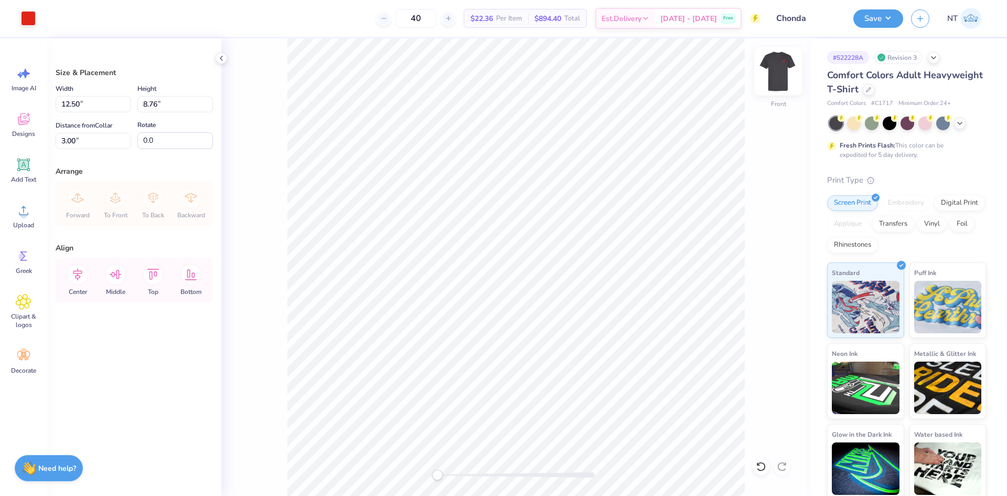
click at [788, 75] on img at bounding box center [779, 71] width 42 height 42
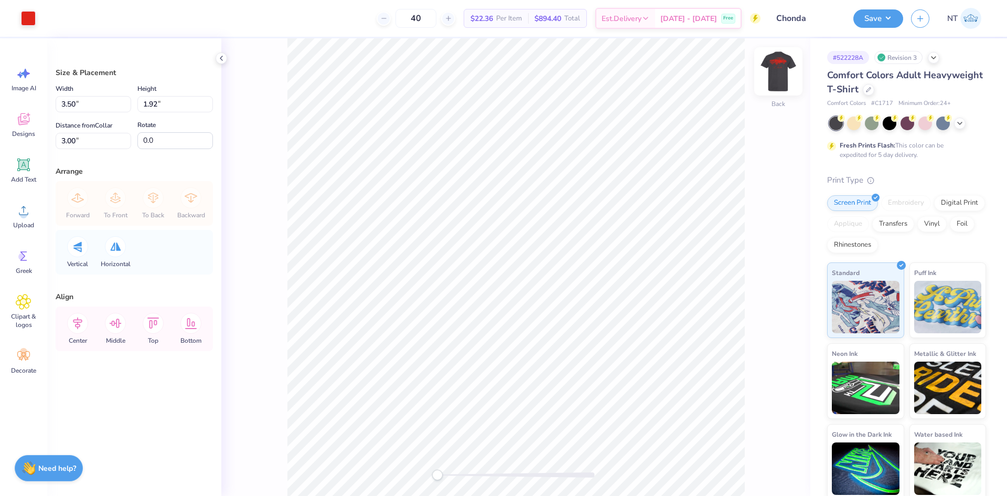
click at [779, 79] on img at bounding box center [779, 71] width 42 height 42
click at [81, 324] on icon at bounding box center [77, 323] width 21 height 21
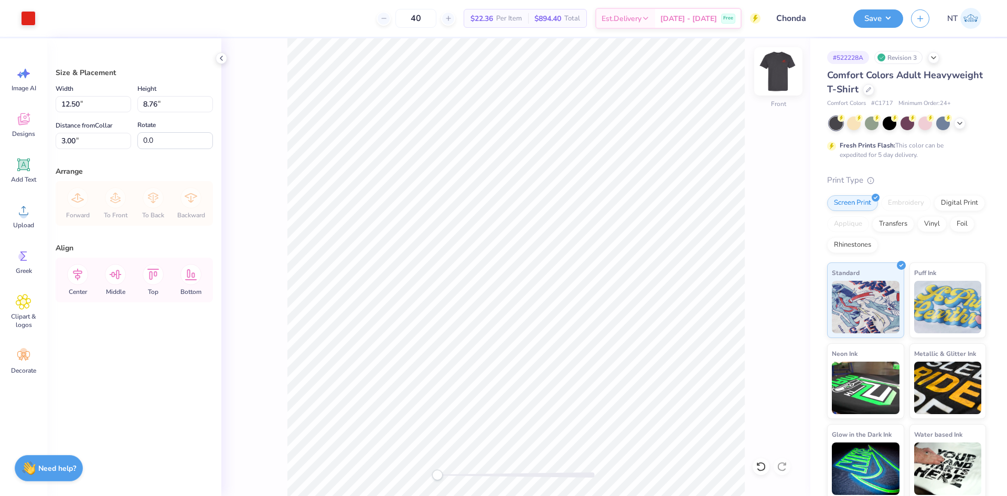
click at [771, 71] on img at bounding box center [779, 71] width 42 height 42
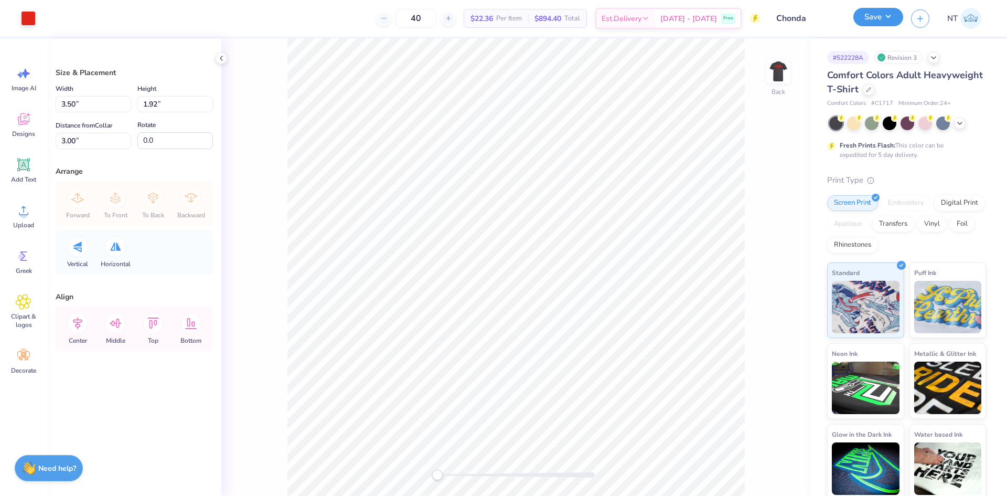
click at [895, 13] on button "Save" at bounding box center [879, 17] width 50 height 18
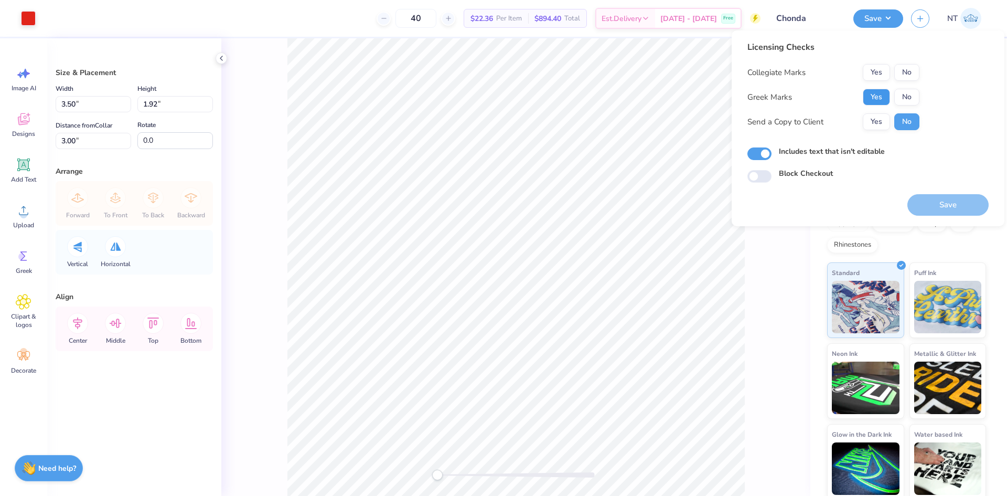
click at [874, 92] on button "Yes" at bounding box center [876, 97] width 27 height 17
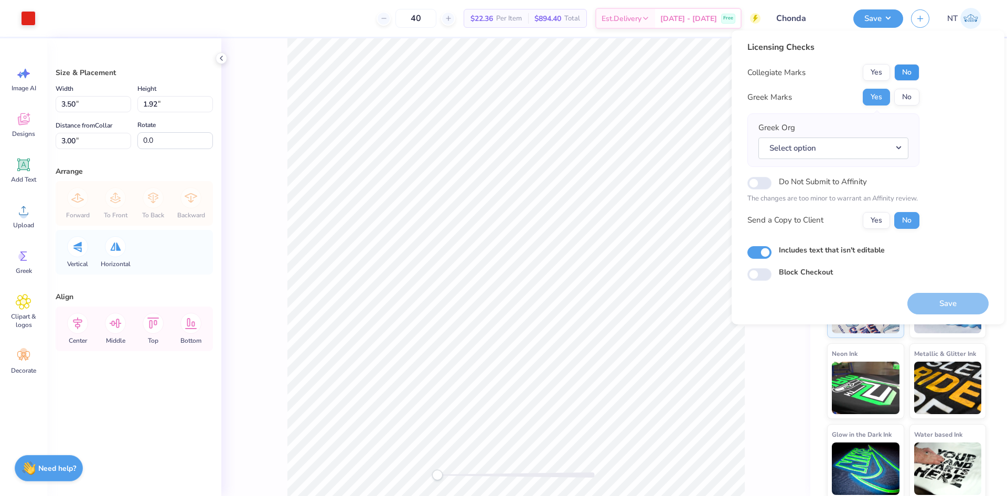
click at [907, 76] on button "No" at bounding box center [907, 72] width 25 height 17
click at [862, 152] on button "Select option" at bounding box center [834, 148] width 150 height 22
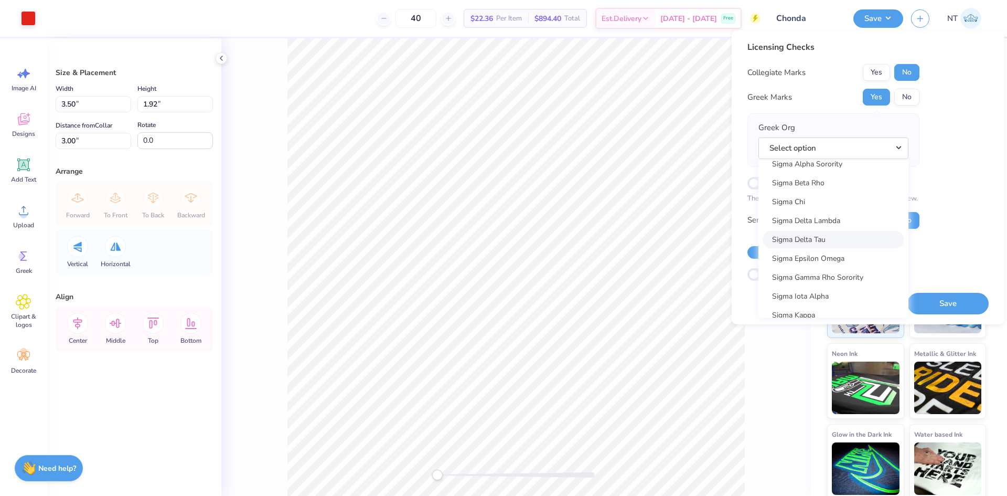
scroll to position [6822, 0]
click at [805, 309] on link "Sigma Nu" at bounding box center [834, 302] width 142 height 17
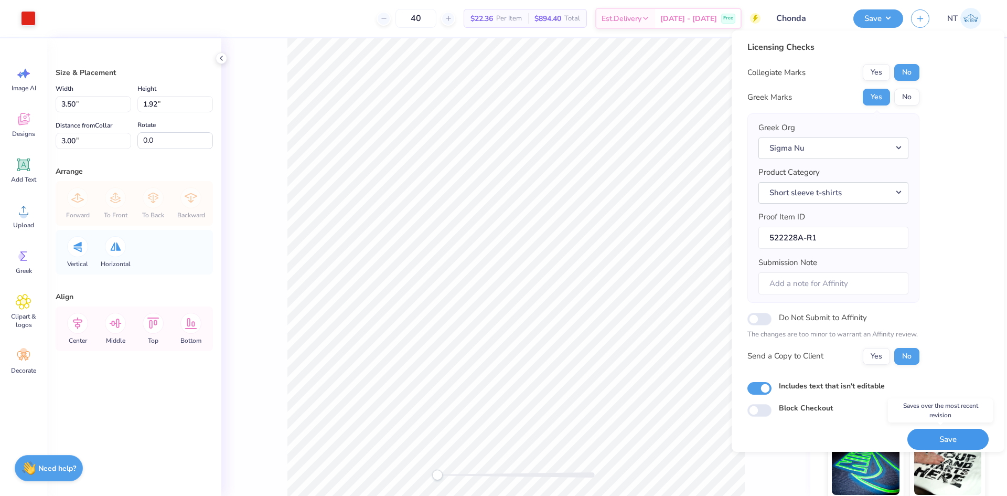
click at [942, 434] on button "Save" at bounding box center [948, 440] width 81 height 22
